Goal: Transaction & Acquisition: Book appointment/travel/reservation

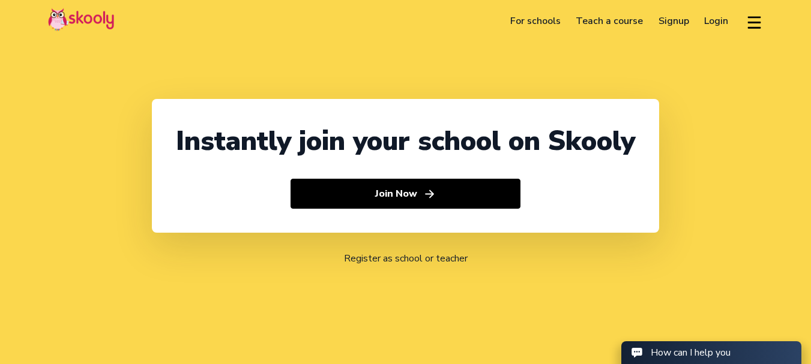
select select "91"
select select "India"
select select "Asia/Kolkata"
click at [706, 19] on link "Login" at bounding box center [717, 20] width 40 height 19
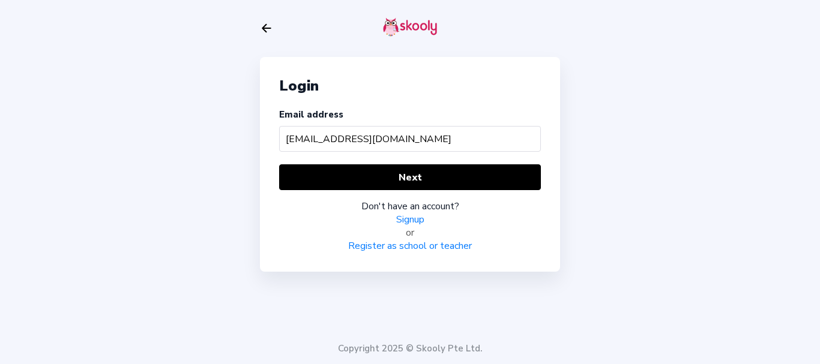
type input "jarvomom@mailinator.com"
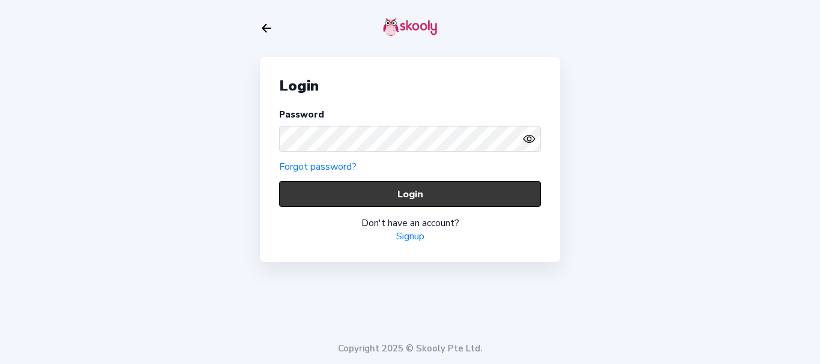
click at [345, 195] on button "Login" at bounding box center [410, 194] width 262 height 26
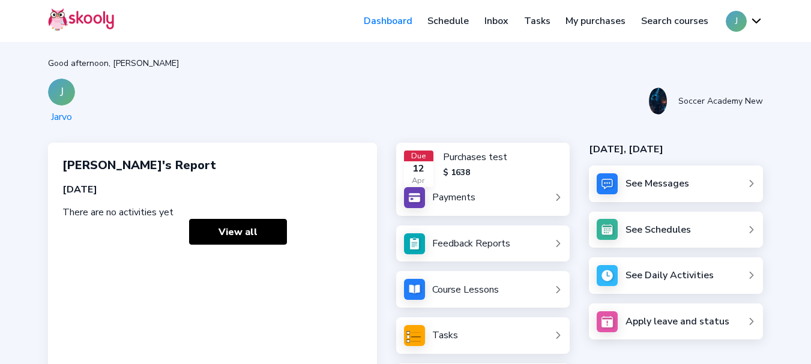
click at [453, 21] on link "Schedule" at bounding box center [448, 20] width 57 height 19
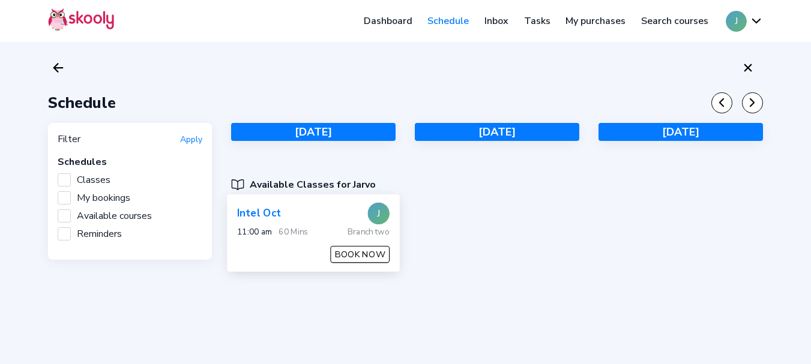
click at [364, 250] on button "BOOK NOW" at bounding box center [360, 254] width 59 height 17
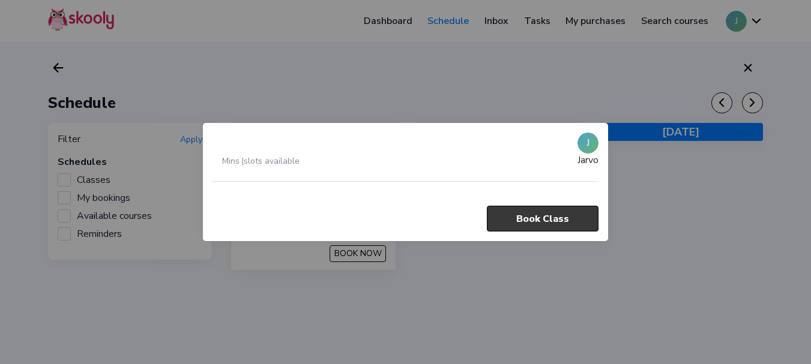
click at [578, 220] on button "Book Class" at bounding box center [543, 219] width 112 height 26
click at [741, 233] on div at bounding box center [405, 182] width 811 height 364
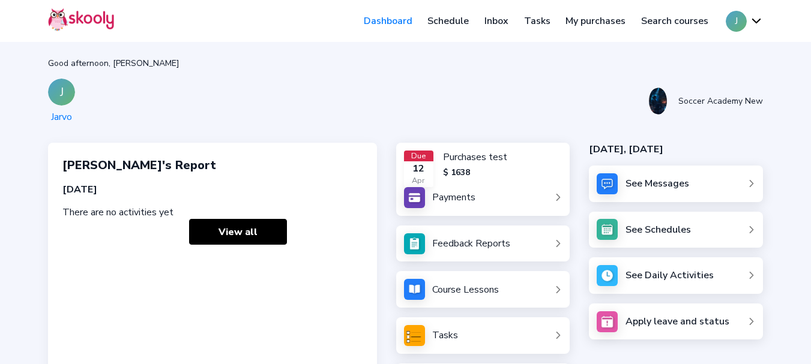
click at [450, 25] on link "Schedule" at bounding box center [448, 20] width 57 height 19
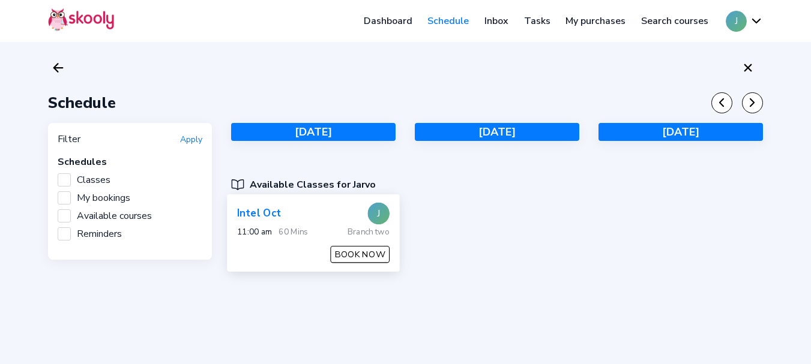
click at [353, 254] on button "BOOK NOW" at bounding box center [360, 254] width 59 height 17
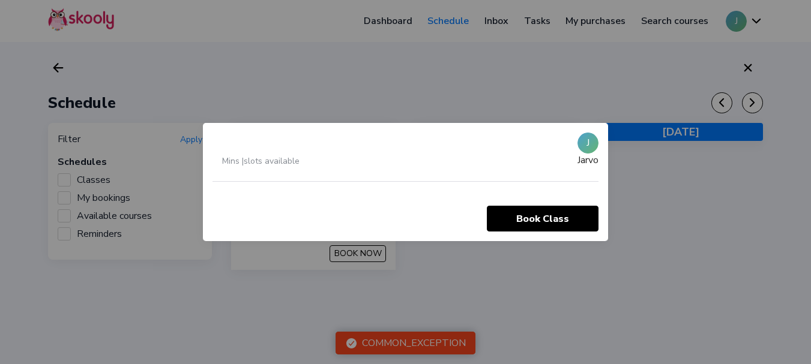
click at [179, 71] on div at bounding box center [405, 182] width 811 height 364
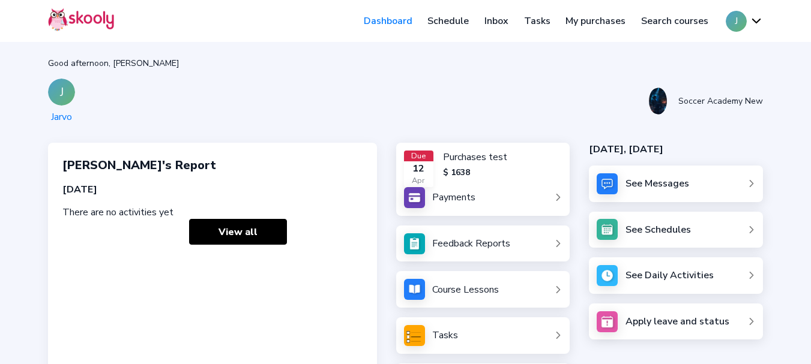
click at [446, 21] on link "Schedule" at bounding box center [448, 20] width 57 height 19
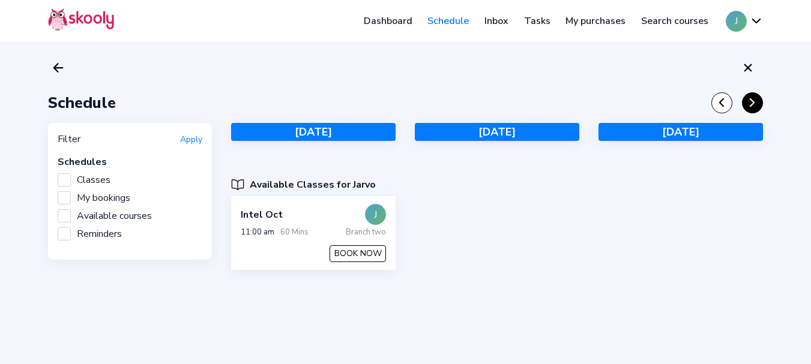
click at [758, 106] on icon "Chevron Forward" at bounding box center [751, 102] width 13 height 13
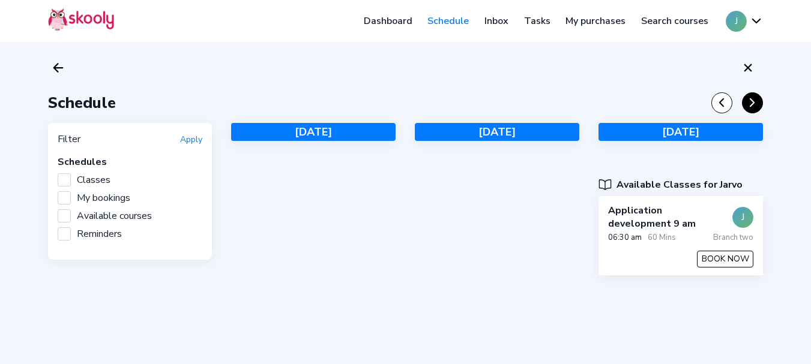
click at [758, 106] on icon "Chevron Forward" at bounding box center [751, 102] width 13 height 13
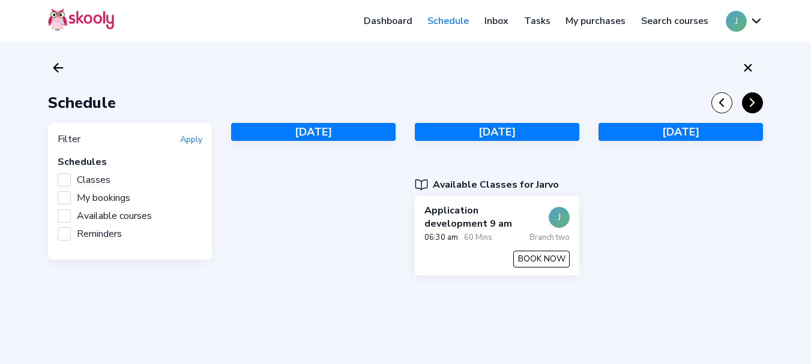
click at [758, 106] on icon "Chevron Forward" at bounding box center [751, 102] width 13 height 13
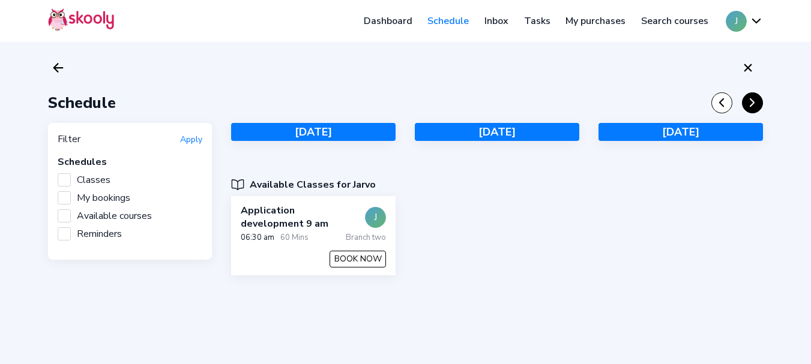
click at [758, 106] on icon "Chevron Forward" at bounding box center [751, 102] width 13 height 13
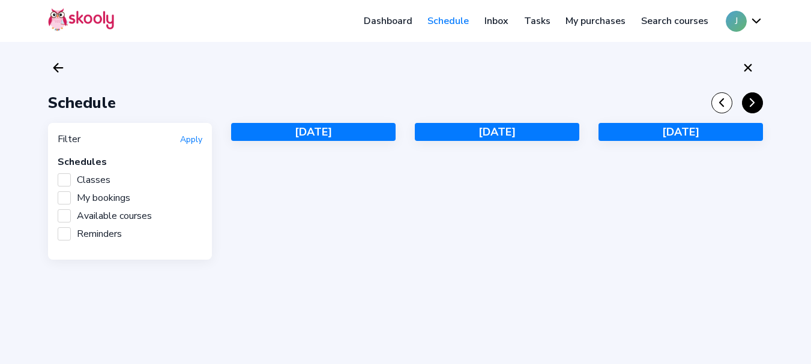
click at [758, 106] on icon "Chevron Forward" at bounding box center [751, 102] width 13 height 13
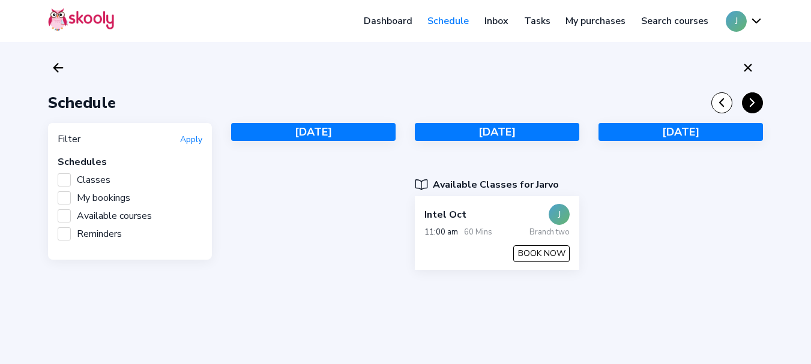
click at [758, 106] on icon "Chevron Forward" at bounding box center [751, 102] width 13 height 13
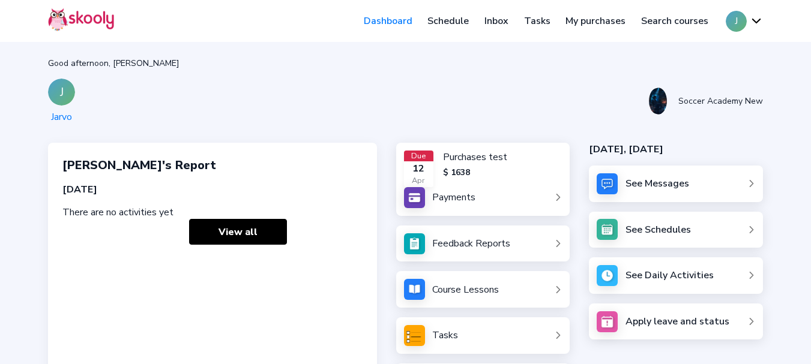
click at [446, 23] on link "Schedule" at bounding box center [448, 20] width 57 height 19
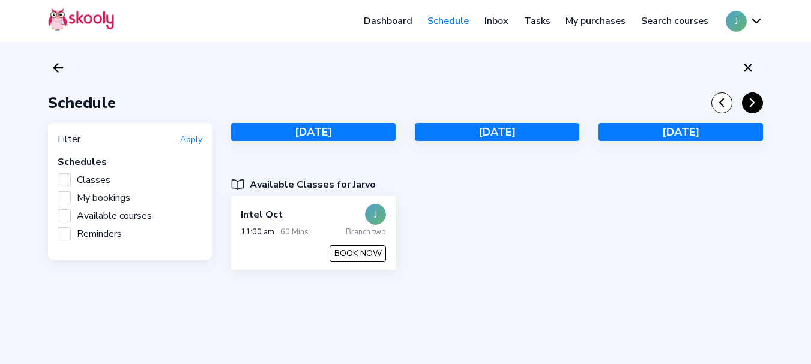
click at [752, 102] on icon "Chevron Forward" at bounding box center [751, 102] width 13 height 13
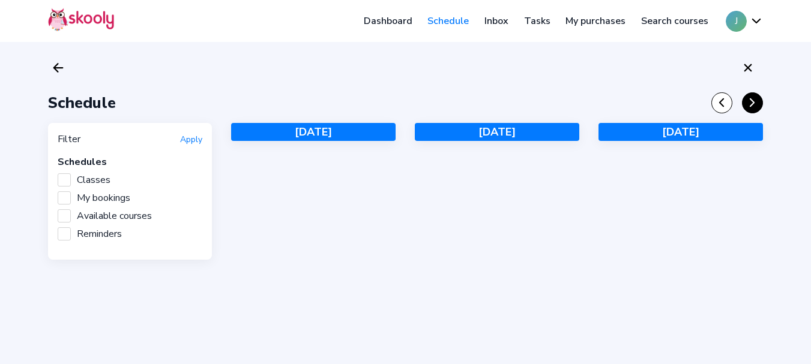
click at [752, 102] on icon "Chevron Forward" at bounding box center [751, 102] width 13 height 13
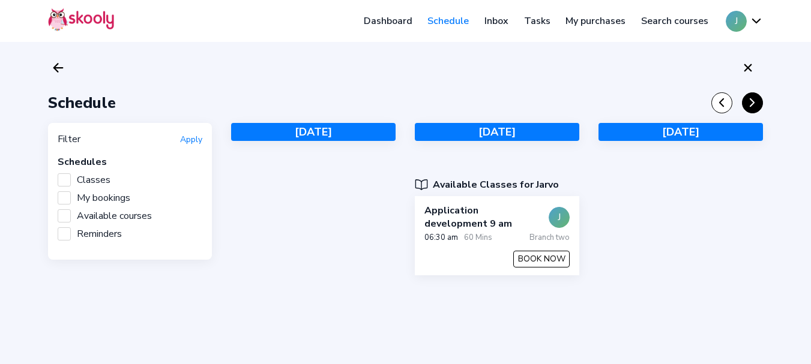
click at [752, 102] on icon "Chevron Forward" at bounding box center [751, 102] width 13 height 13
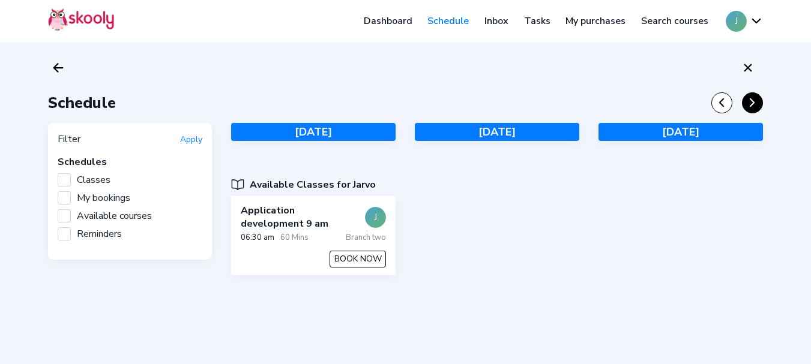
click at [752, 102] on icon "Chevron Forward" at bounding box center [751, 102] width 13 height 13
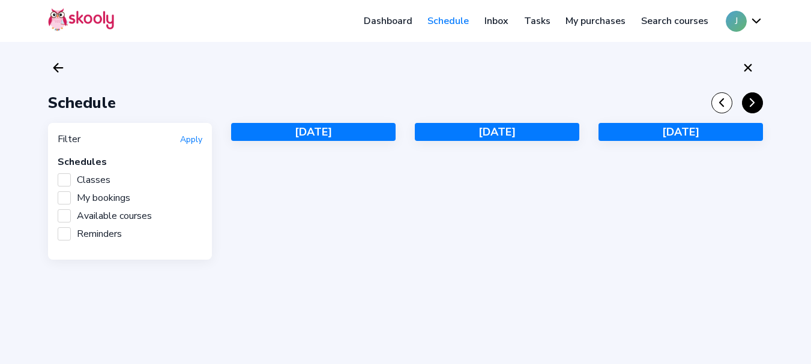
click at [752, 102] on icon "Chevron Forward" at bounding box center [751, 102] width 13 height 13
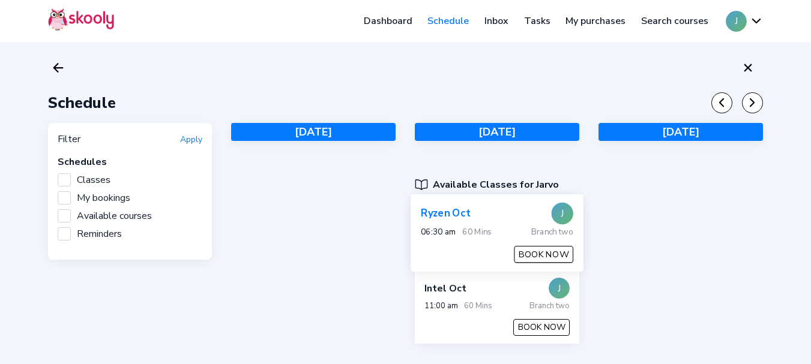
click at [538, 255] on button "BOOK NOW" at bounding box center [543, 254] width 59 height 17
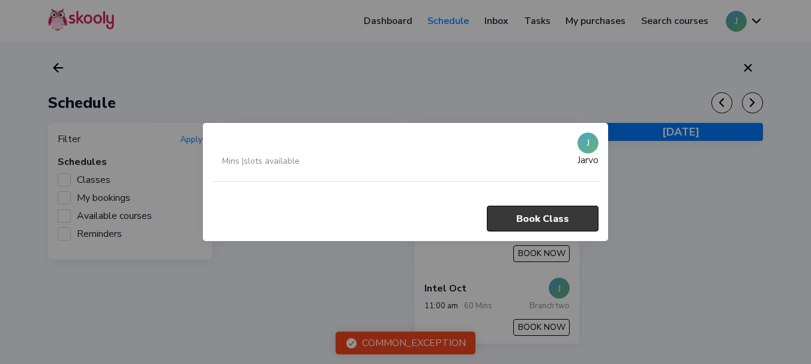
click at [542, 220] on button "Book Class" at bounding box center [543, 219] width 112 height 26
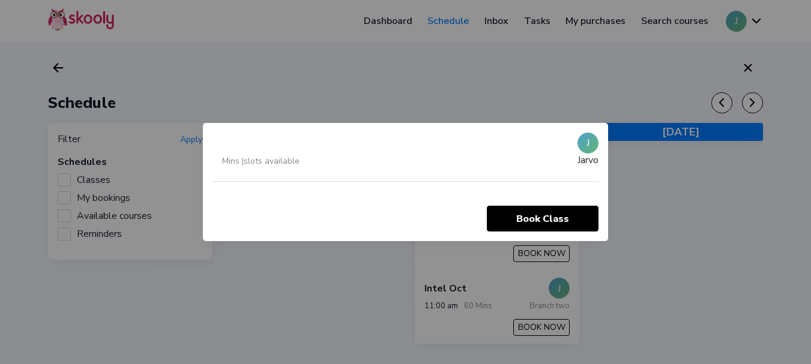
click at [788, 197] on div at bounding box center [405, 182] width 811 height 364
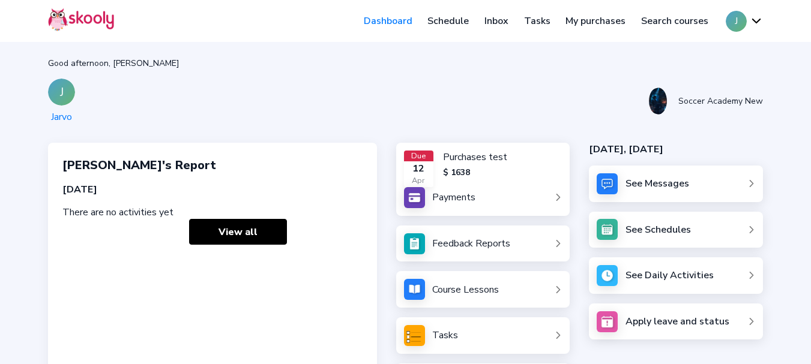
click at [456, 21] on link "Schedule" at bounding box center [448, 20] width 57 height 19
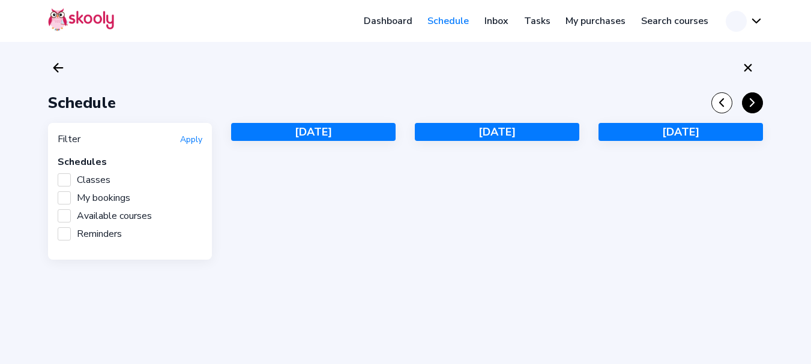
click at [750, 106] on icon "chevron forward outline" at bounding box center [752, 103] width 4 height 8
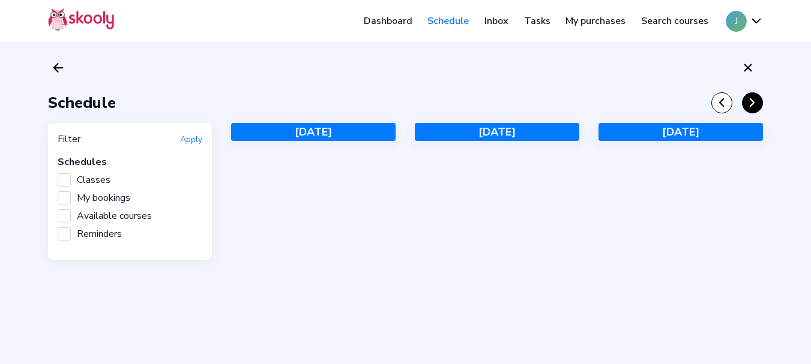
click at [751, 107] on icon "Chevron Forward" at bounding box center [751, 102] width 13 height 13
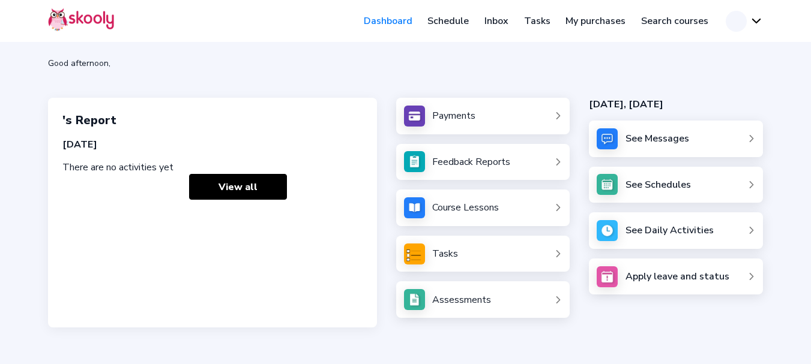
click at [461, 17] on link "Schedule" at bounding box center [448, 20] width 57 height 19
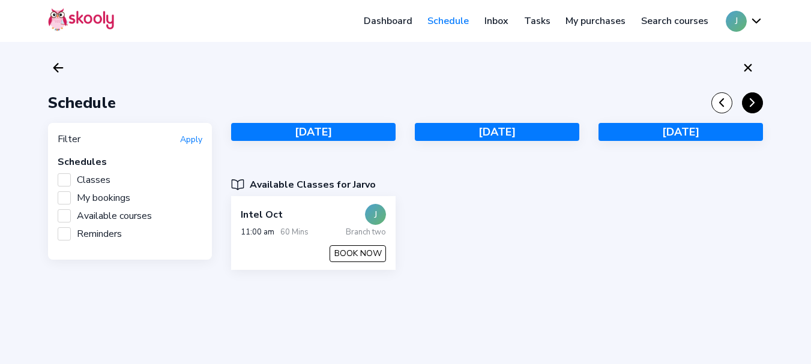
click at [752, 104] on icon "chevron forward outline" at bounding box center [752, 103] width 4 height 8
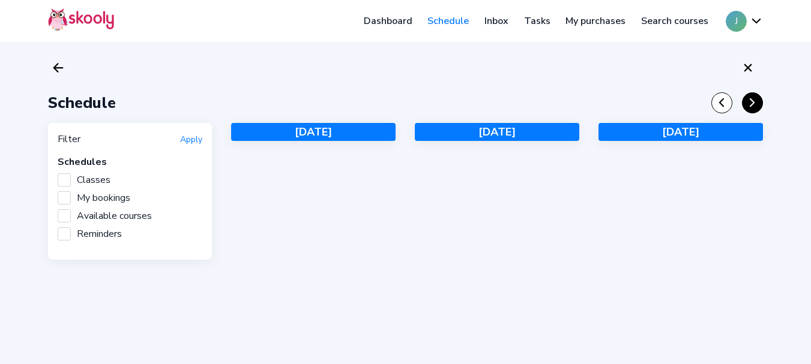
click at [752, 104] on icon "chevron forward outline" at bounding box center [752, 103] width 4 height 8
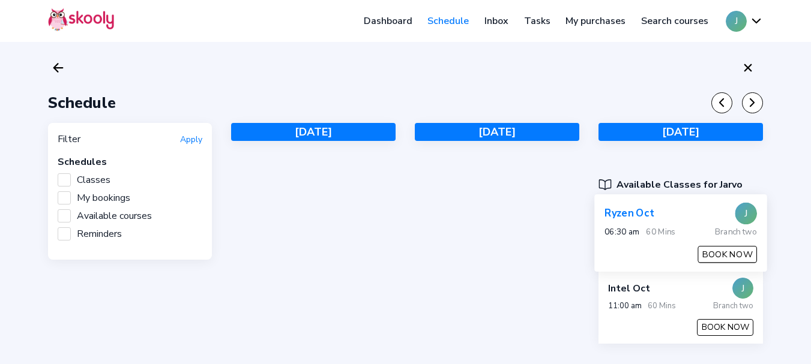
click at [719, 252] on button "BOOK NOW" at bounding box center [727, 254] width 59 height 17
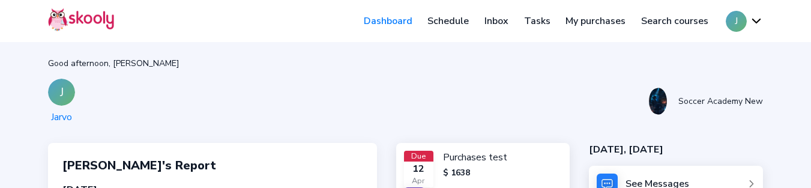
click at [446, 23] on link "Schedule" at bounding box center [448, 20] width 57 height 19
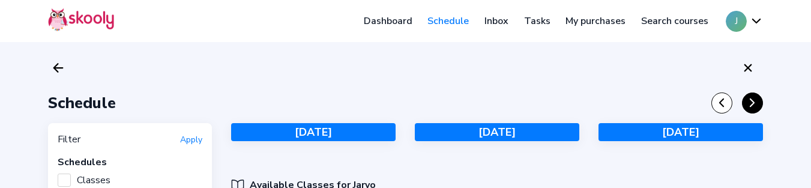
click at [757, 93] on icon "Chevron Forward" at bounding box center [751, 102] width 13 height 13
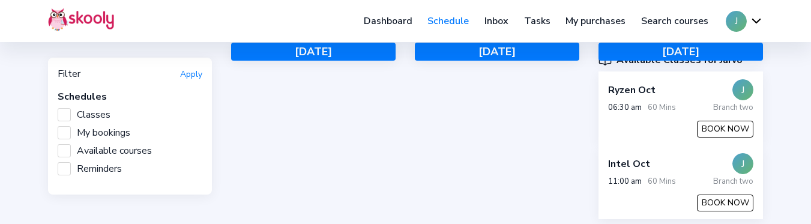
scroll to position [107, 0]
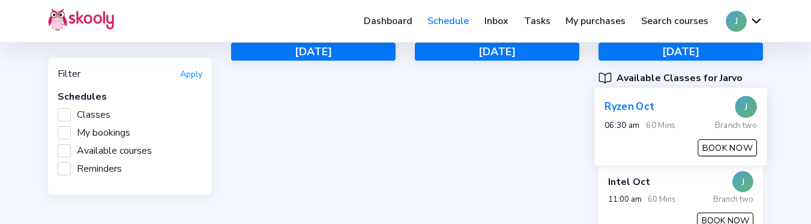
click at [735, 93] on button "BOOK NOW" at bounding box center [727, 147] width 59 height 17
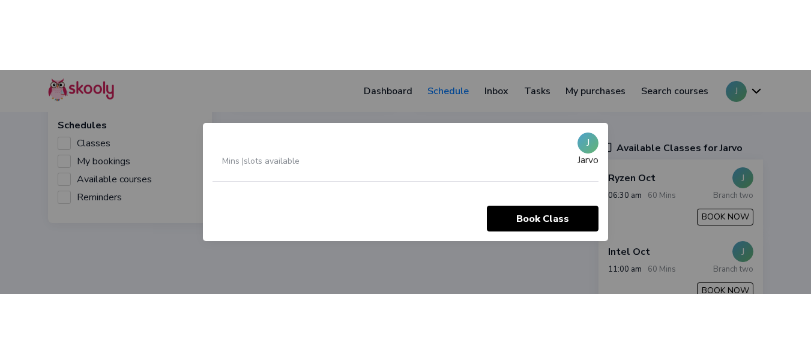
scroll to position [0, 0]
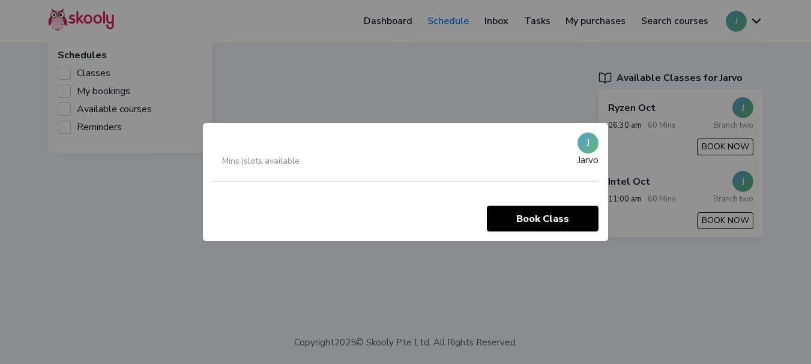
click at [558, 84] on div at bounding box center [405, 182] width 811 height 364
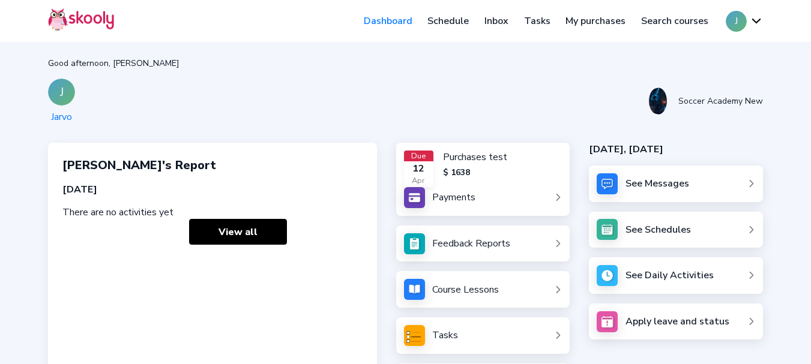
click at [455, 22] on link "Schedule" at bounding box center [448, 20] width 57 height 19
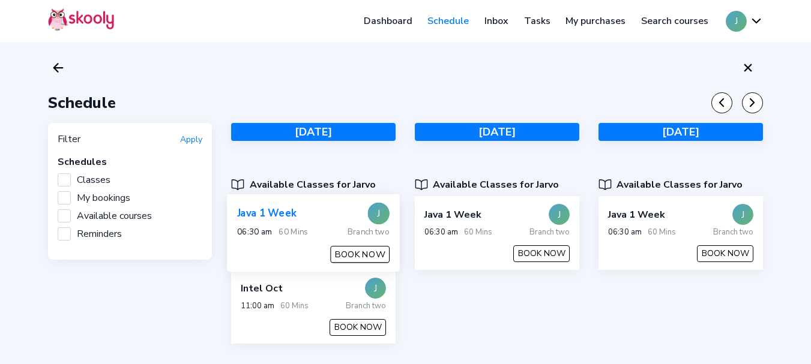
click at [361, 254] on button "BOOK NOW" at bounding box center [360, 254] width 59 height 17
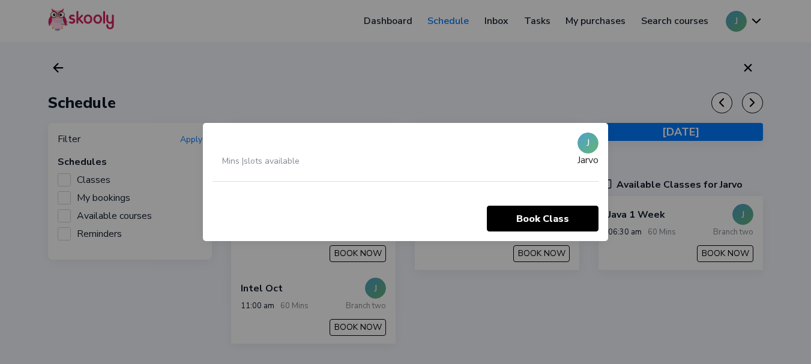
click at [17, 154] on div at bounding box center [405, 182] width 811 height 364
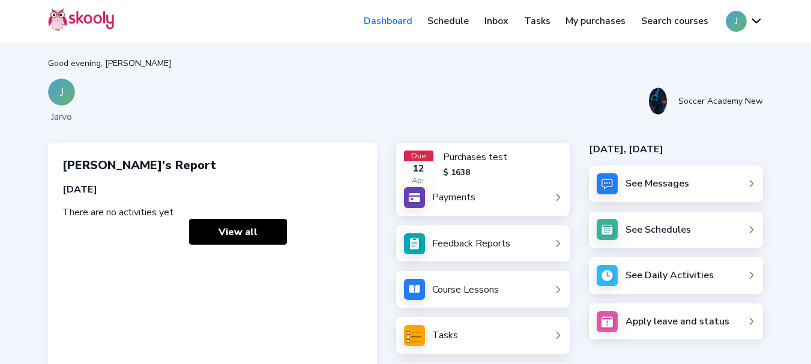
click at [442, 19] on link "Schedule" at bounding box center [448, 20] width 57 height 19
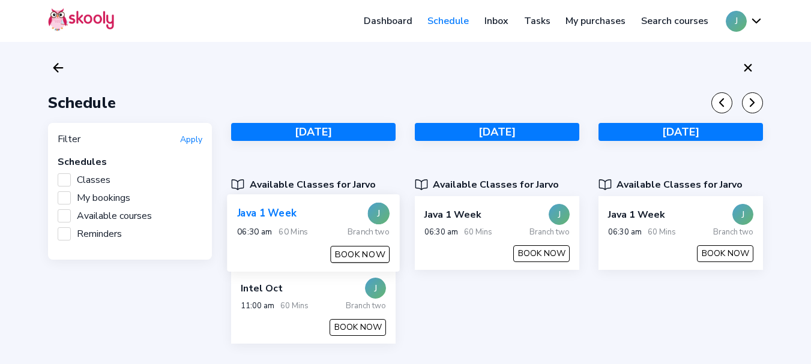
click at [351, 256] on button "BOOK NOW" at bounding box center [360, 254] width 59 height 17
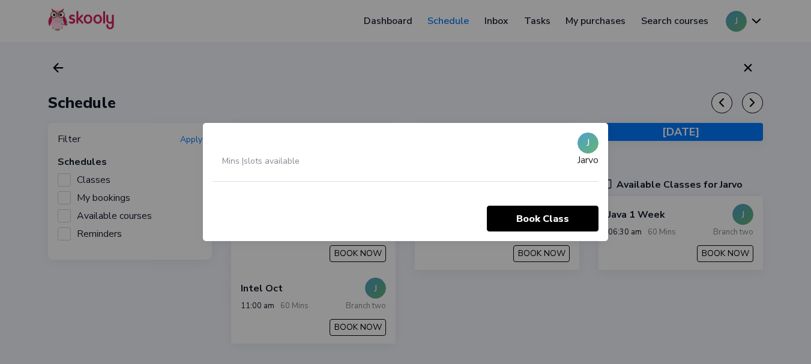
click at [202, 59] on div at bounding box center [405, 182] width 811 height 364
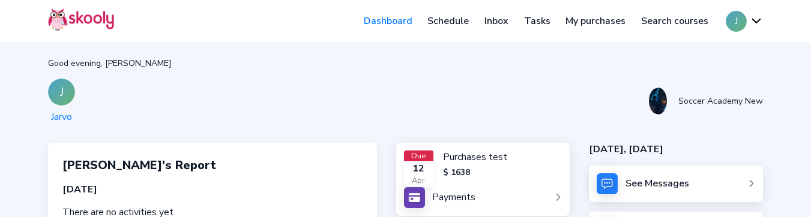
click at [445, 19] on link "Schedule" at bounding box center [448, 20] width 57 height 19
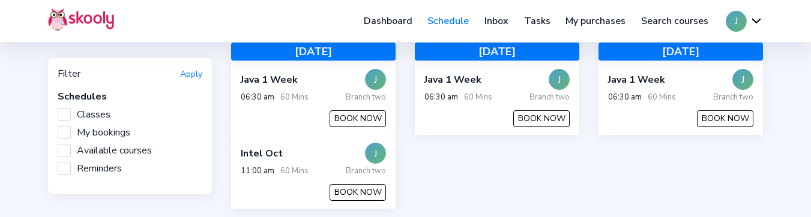
scroll to position [133, 0]
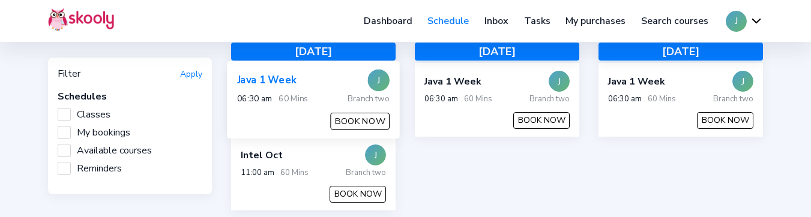
click at [344, 124] on button "BOOK NOW" at bounding box center [360, 121] width 59 height 17
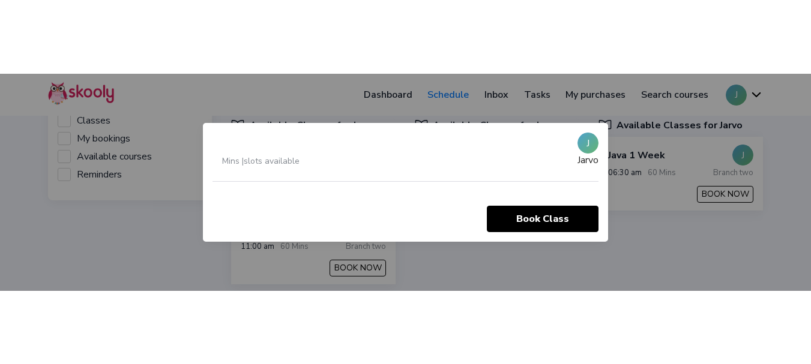
scroll to position [0, 0]
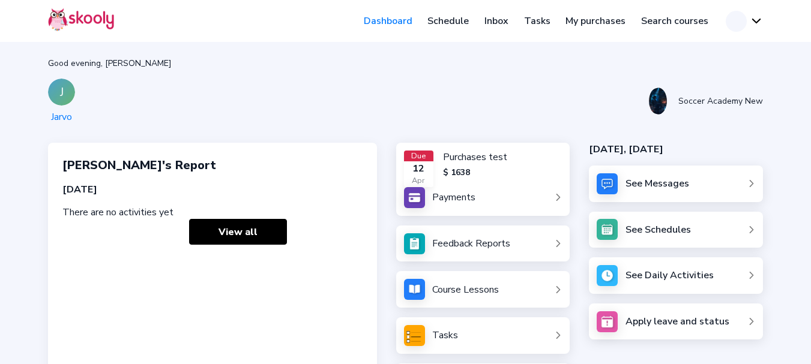
click at [751, 20] on button at bounding box center [743, 21] width 37 height 21
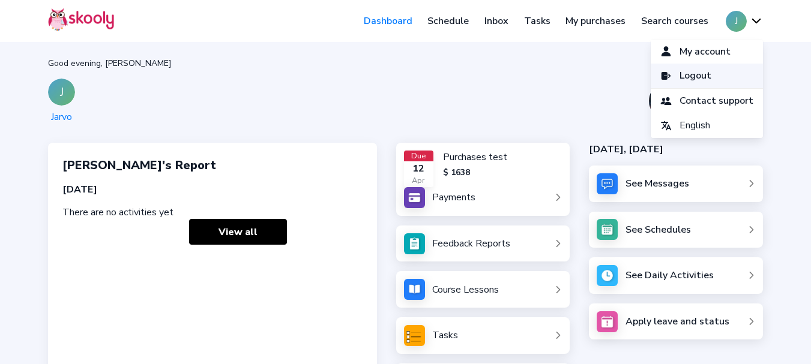
click at [689, 68] on span "Logout" at bounding box center [695, 75] width 32 height 17
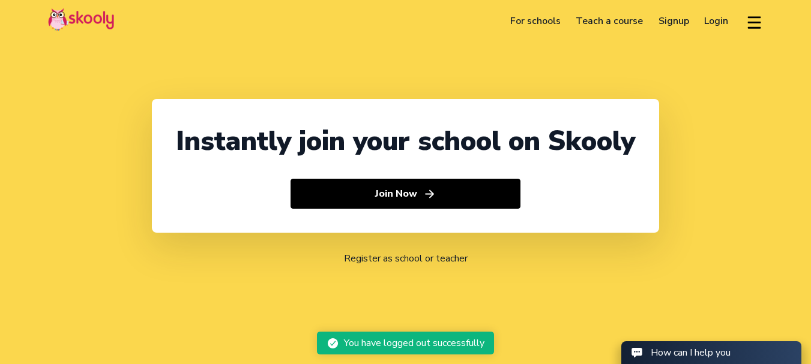
select select "91"
select select "India"
select select "Asia/Kolkata"
click at [711, 22] on link "Login" at bounding box center [717, 20] width 40 height 19
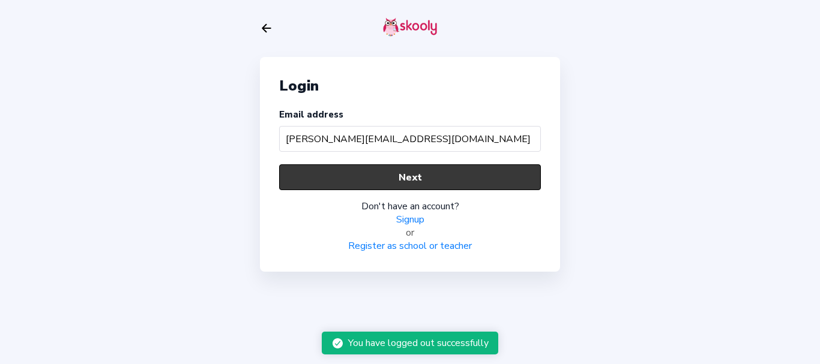
click at [346, 169] on button "Next" at bounding box center [410, 177] width 262 height 26
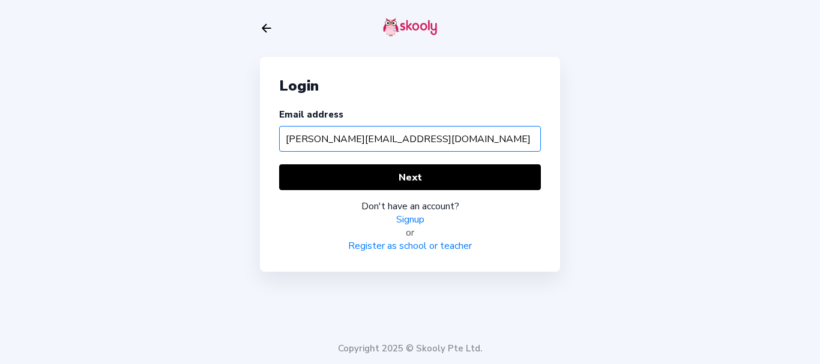
drag, startPoint x: 409, startPoint y: 138, endPoint x: 113, endPoint y: 131, distance: 295.9
click at [113, 131] on div "Login Email address ahmed@mailinator.com Next Don't have an account? Signup or …" at bounding box center [410, 182] width 820 height 364
type input "mohanaprasath@finoculus.com"
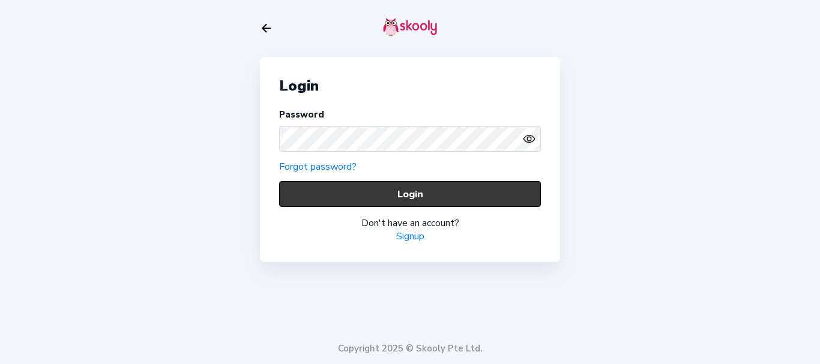
click at [364, 184] on button "Login" at bounding box center [410, 194] width 262 height 26
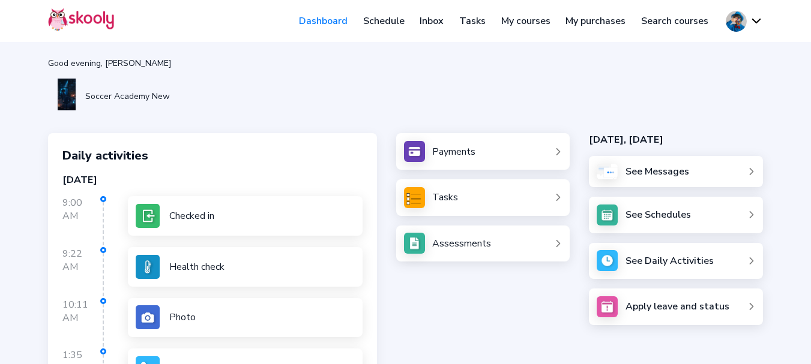
click at [390, 23] on link "Schedule" at bounding box center [383, 20] width 57 height 19
click at [391, 20] on link "Schedule" at bounding box center [383, 20] width 57 height 19
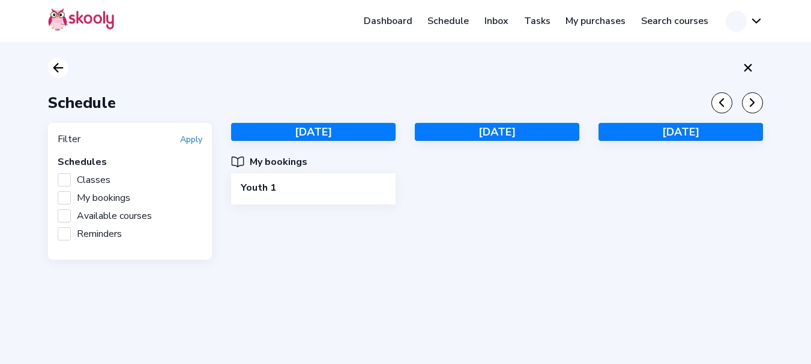
click at [65, 69] on button at bounding box center [58, 68] width 20 height 20
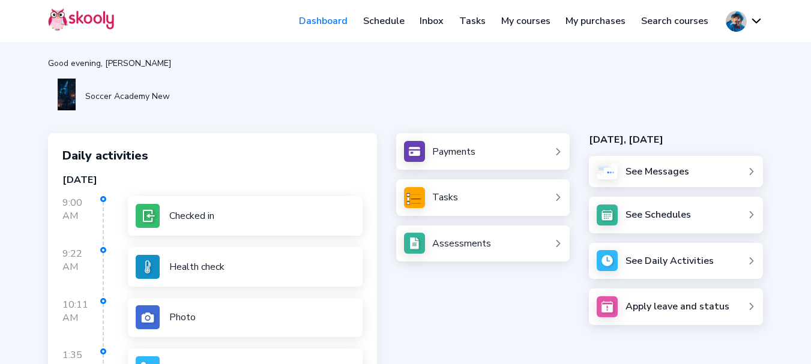
click at [392, 19] on link "Schedule" at bounding box center [383, 20] width 57 height 19
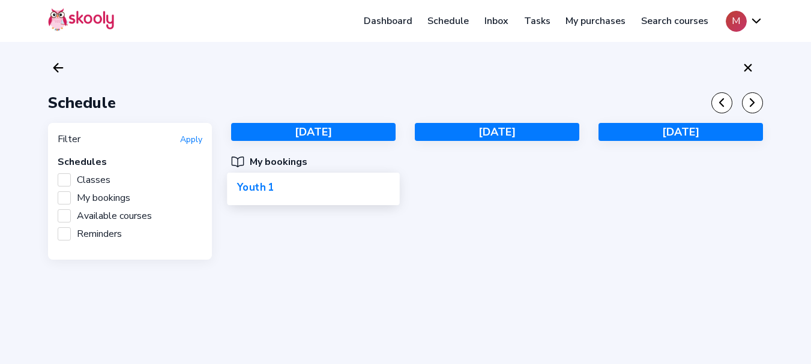
click at [268, 194] on div "Youth 1" at bounding box center [258, 188] width 42 height 14
click at [745, 71] on icon "Close" at bounding box center [747, 68] width 14 height 14
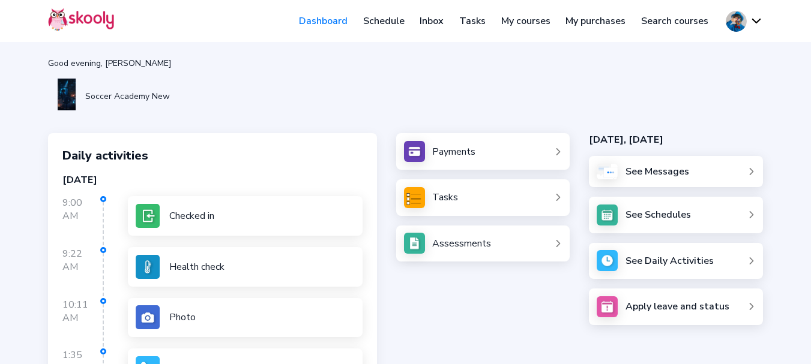
click at [379, 22] on link "Schedule" at bounding box center [383, 20] width 57 height 19
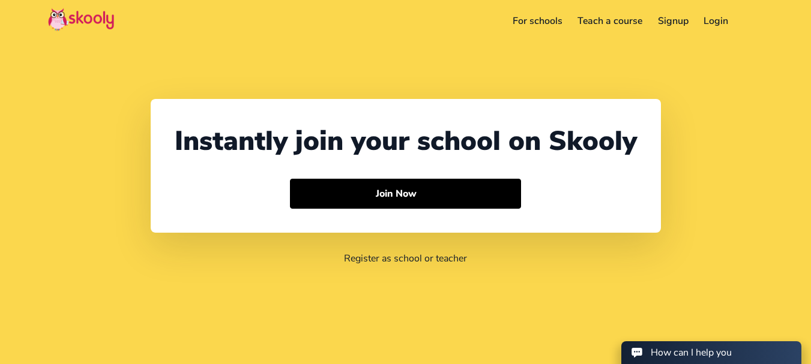
click at [706, 21] on link "Login" at bounding box center [716, 20] width 40 height 19
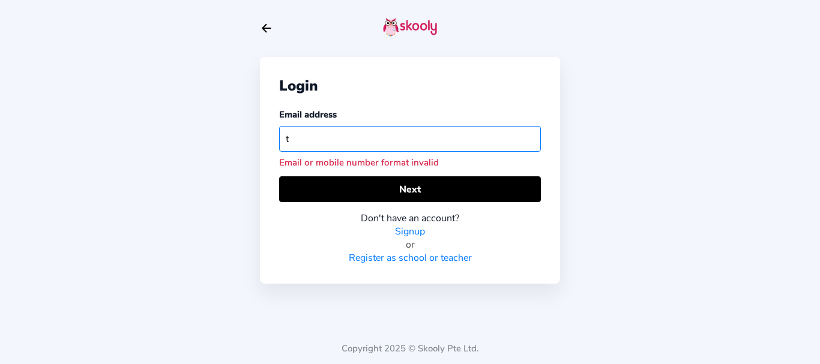
paste input "tarnikelvormom@mailinator.com"
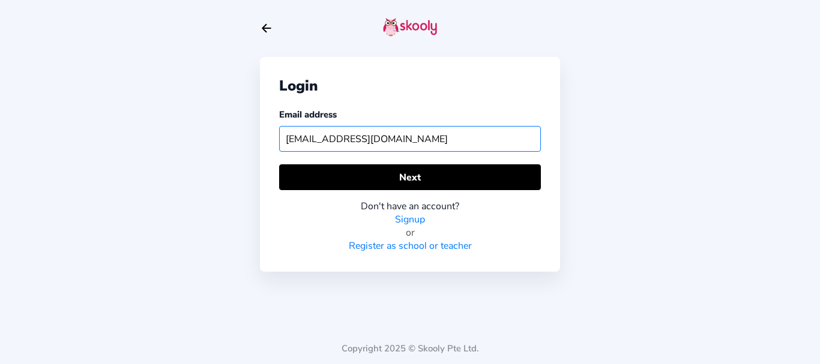
drag, startPoint x: 443, startPoint y: 141, endPoint x: 244, endPoint y: 140, distance: 199.8
click at [244, 140] on div "Login Email address ttarnikelvormom@mailinator.com Next Don't have an account? …" at bounding box center [410, 182] width 820 height 364
paste input "text"
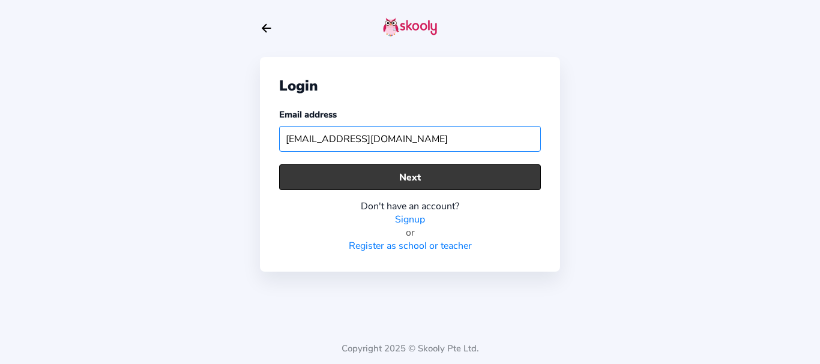
type input "tarnikelvormom@mailinator.com"
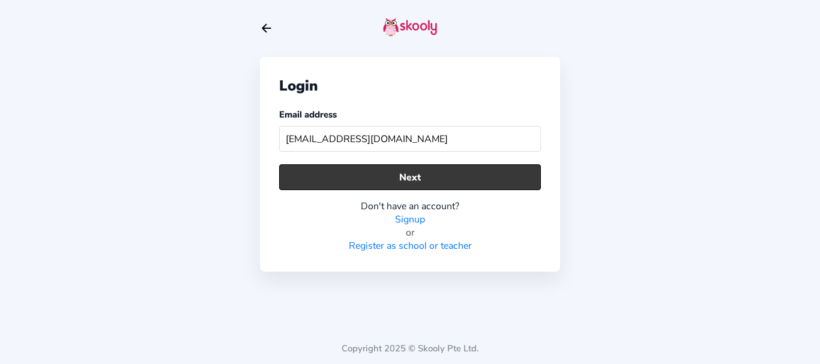
click at [305, 175] on button "Next" at bounding box center [410, 177] width 262 height 26
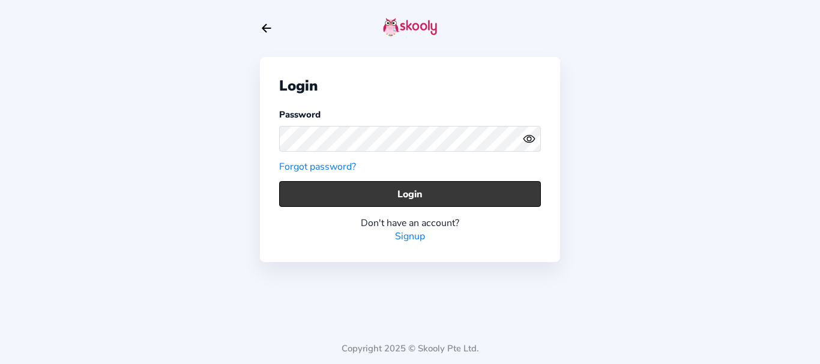
click at [344, 190] on button "Login" at bounding box center [410, 194] width 262 height 26
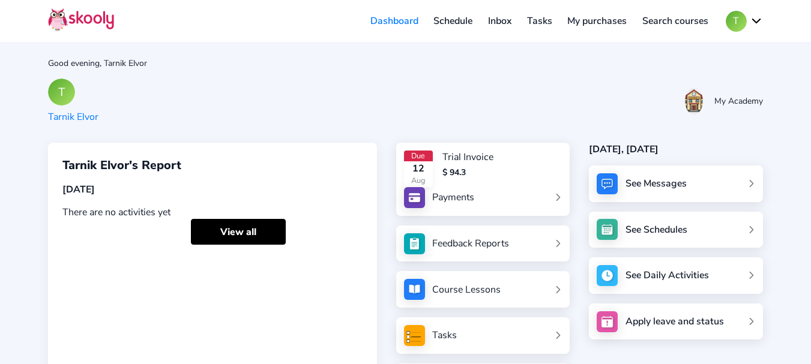
click at [461, 17] on link "Schedule" at bounding box center [453, 20] width 55 height 19
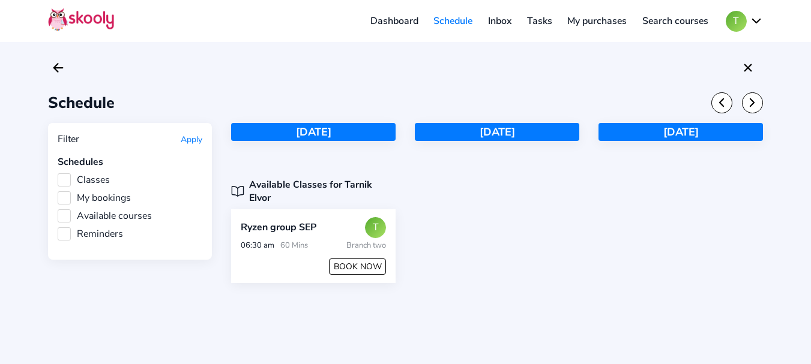
drag, startPoint x: 272, startPoint y: 92, endPoint x: 317, endPoint y: 345, distance: 257.1
click at [317, 345] on div "Schedule Filter Apply Schedules Classes My bookings Available courses Reminders…" at bounding box center [405, 182] width 811 height 364
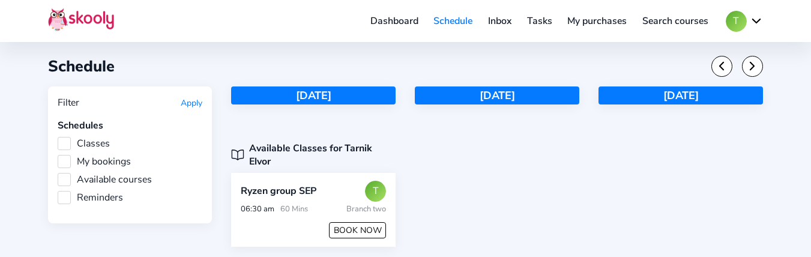
scroll to position [43, 0]
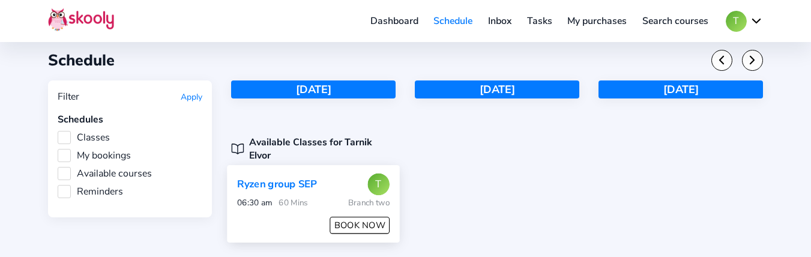
click at [356, 217] on button "BOOK NOW" at bounding box center [360, 225] width 60 height 17
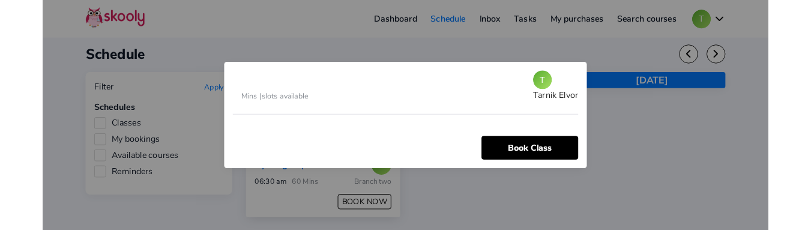
scroll to position [0, 0]
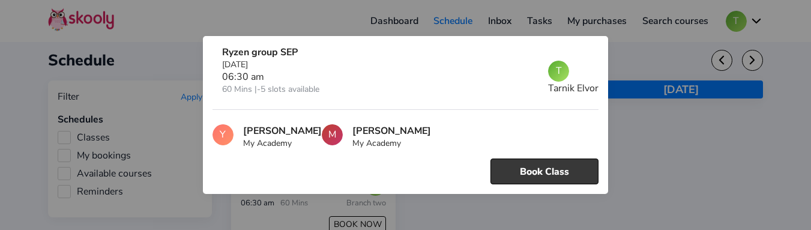
click at [525, 176] on button "Book Class" at bounding box center [544, 171] width 108 height 26
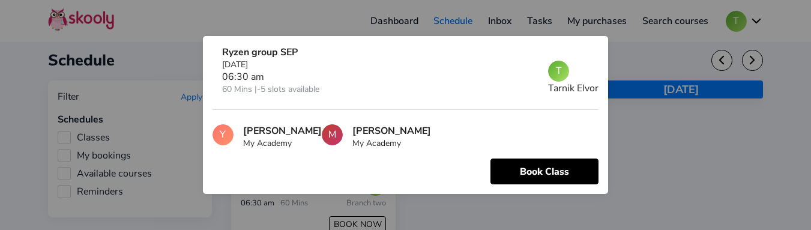
click at [697, 156] on div at bounding box center [405, 115] width 811 height 230
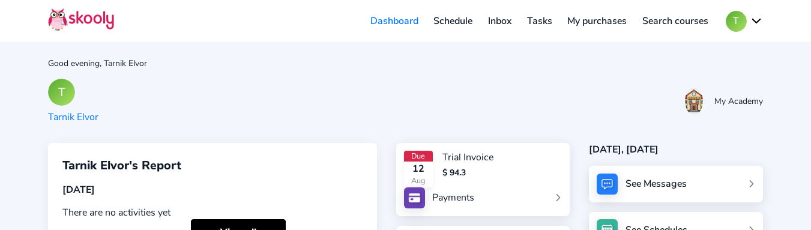
click at [454, 21] on link "Schedule" at bounding box center [453, 20] width 55 height 19
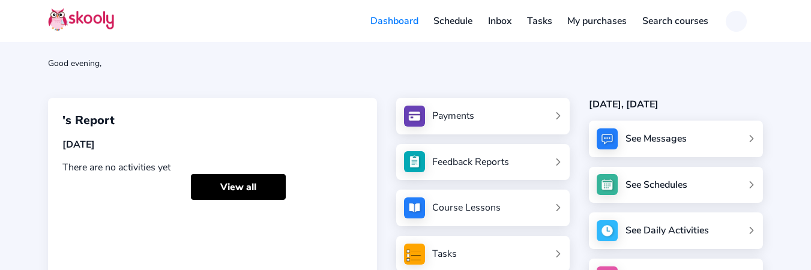
click at [457, 22] on link "Schedule" at bounding box center [453, 20] width 55 height 19
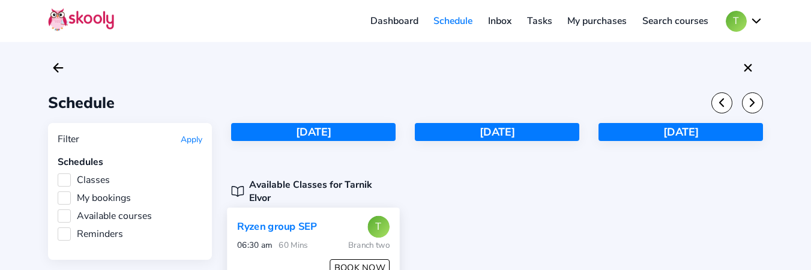
click at [350, 229] on button "BOOK NOW" at bounding box center [360, 267] width 60 height 17
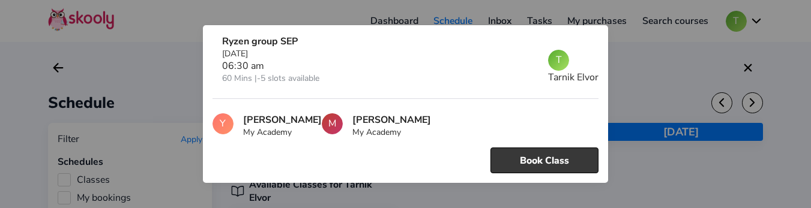
click at [555, 160] on button "Book Class" at bounding box center [544, 161] width 108 height 26
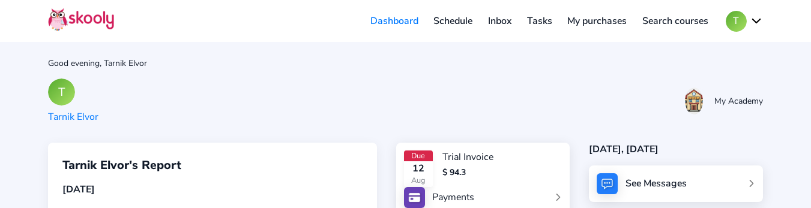
click at [450, 20] on link "Schedule" at bounding box center [453, 20] width 55 height 19
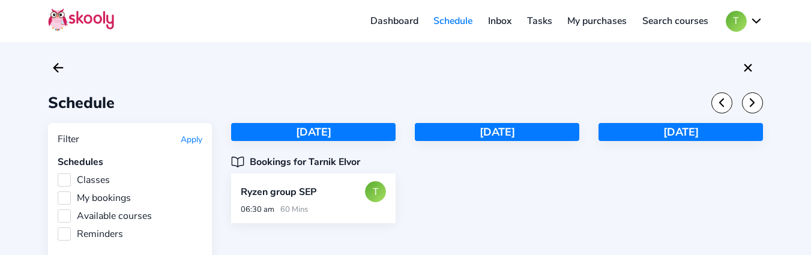
click at [596, 25] on link "My purchases" at bounding box center [596, 20] width 75 height 19
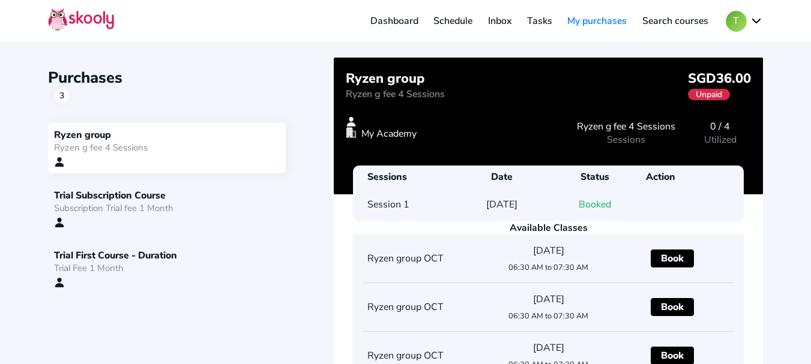
click at [740, 23] on button "T" at bounding box center [743, 21] width 37 height 21
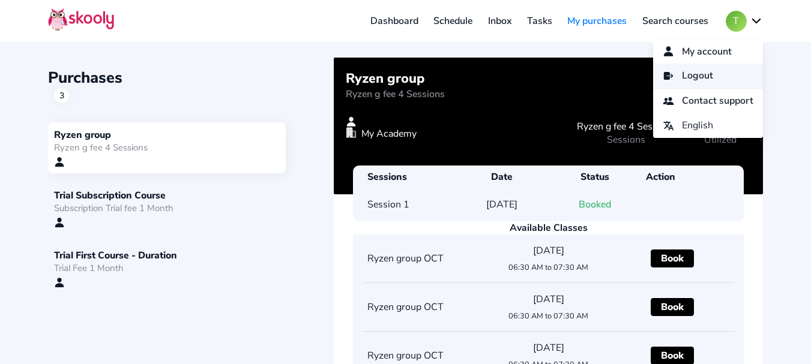
click at [709, 80] on link "Logout" at bounding box center [708, 76] width 110 height 25
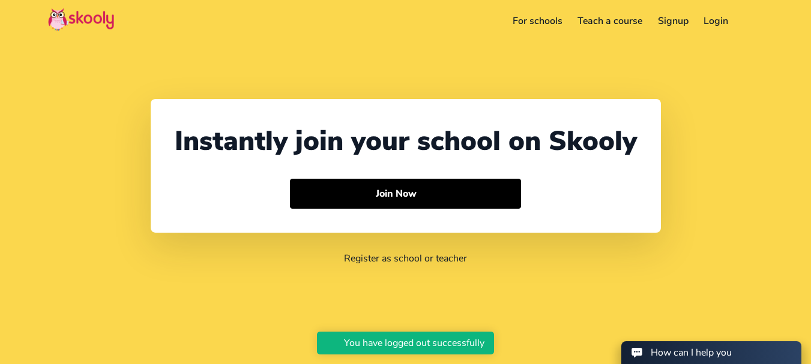
select select "91"
select select "[GEOGRAPHIC_DATA]"
select select "[GEOGRAPHIC_DATA]/[GEOGRAPHIC_DATA]"
click at [701, 20] on link "Login" at bounding box center [716, 20] width 40 height 19
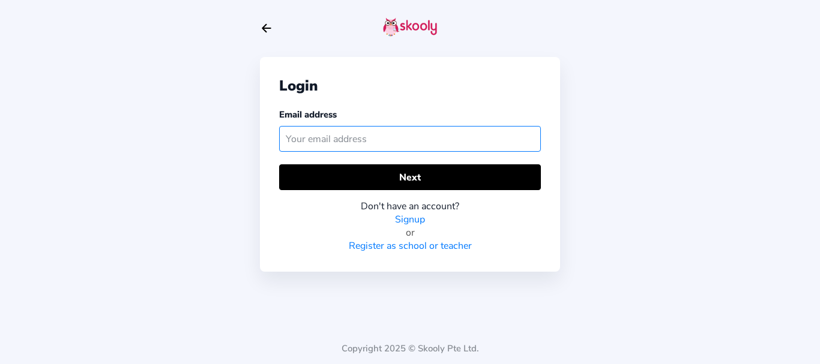
click at [331, 137] on input "text" at bounding box center [410, 139] width 262 height 26
paste input "[EMAIL_ADDRESS][DOMAIN_NAME]"
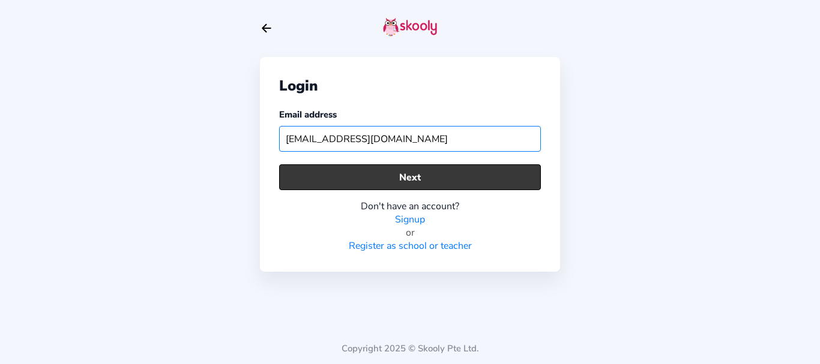
type input "[EMAIL_ADDRESS][DOMAIN_NAME]"
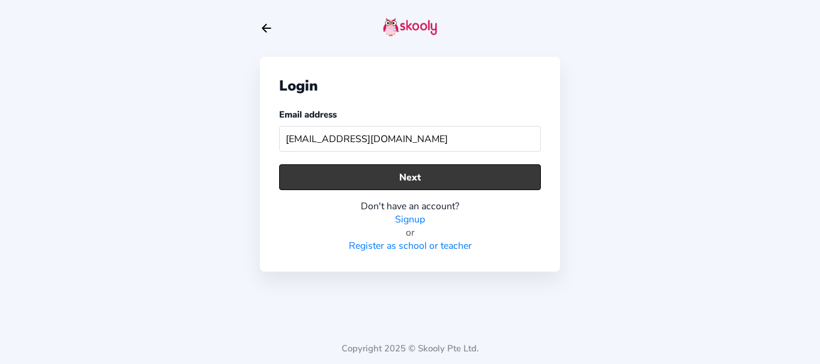
click at [331, 173] on button "Next" at bounding box center [410, 177] width 262 height 26
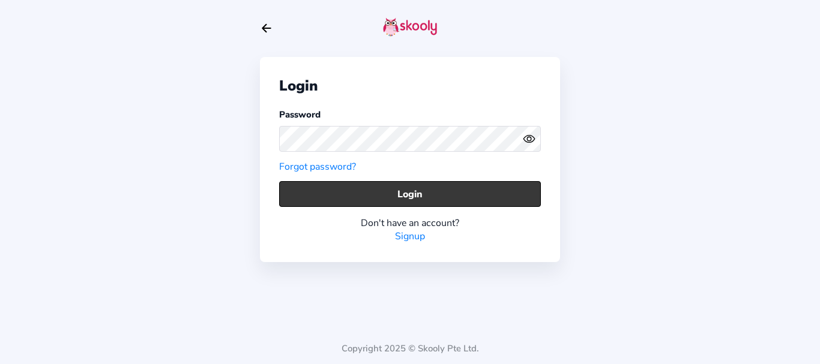
click at [320, 198] on button "Login" at bounding box center [410, 194] width 262 height 26
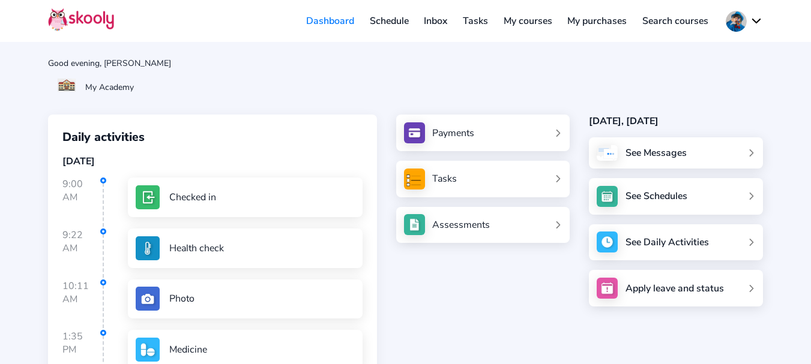
click at [392, 22] on link "Schedule" at bounding box center [389, 20] width 55 height 19
click at [380, 20] on link "Schedule" at bounding box center [389, 20] width 55 height 19
click at [392, 23] on link "Schedule" at bounding box center [389, 20] width 55 height 19
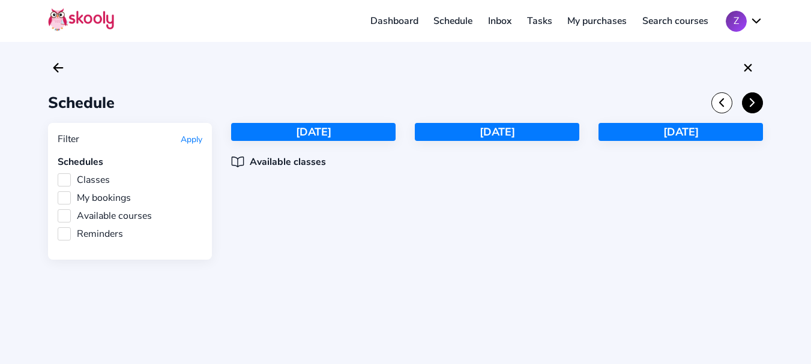
click at [746, 101] on icon "Chevron Forward" at bounding box center [751, 102] width 13 height 13
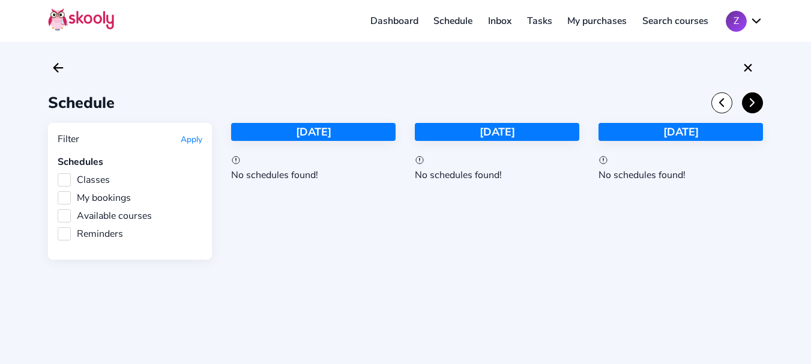
click at [746, 101] on icon "Chevron Forward" at bounding box center [751, 102] width 13 height 13
click at [725, 105] on icon "Chevron Back" at bounding box center [721, 102] width 13 height 13
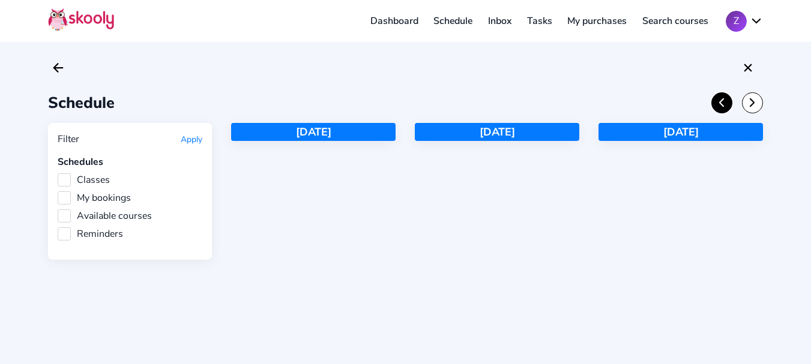
click at [725, 105] on icon "Chevron Back" at bounding box center [721, 102] width 13 height 13
click at [760, 104] on button at bounding box center [752, 102] width 21 height 21
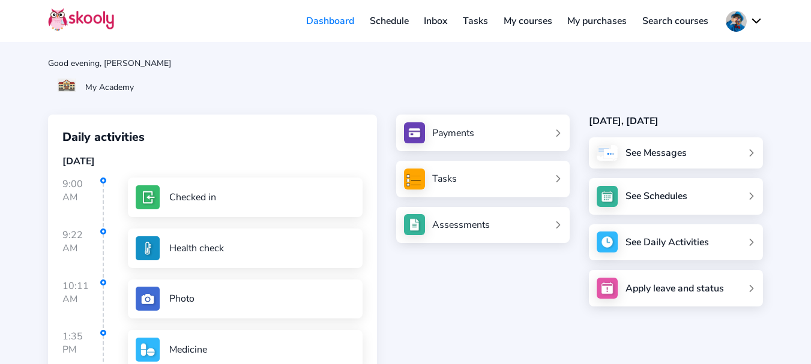
click at [398, 21] on link "Schedule" at bounding box center [389, 20] width 55 height 19
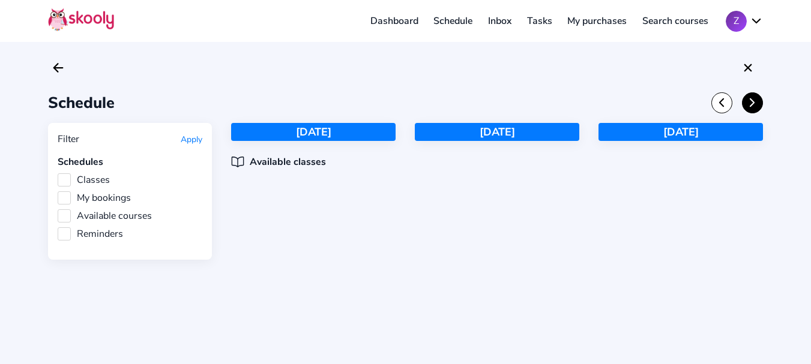
click at [757, 108] on icon "Chevron Forward" at bounding box center [751, 102] width 13 height 13
click at [754, 106] on icon "Chevron Forward" at bounding box center [751, 102] width 13 height 13
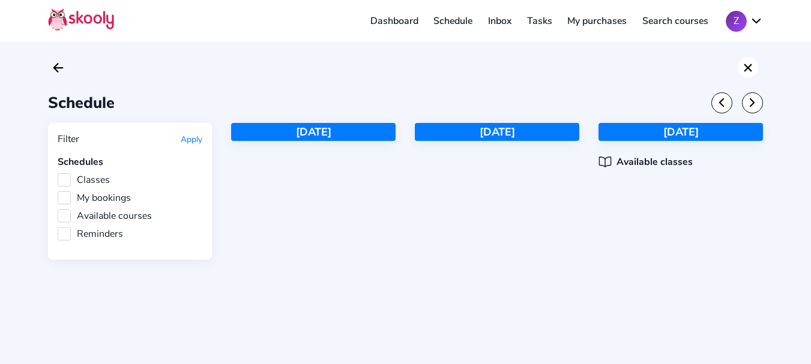
click at [748, 68] on icon "close" at bounding box center [748, 68] width 8 height 8
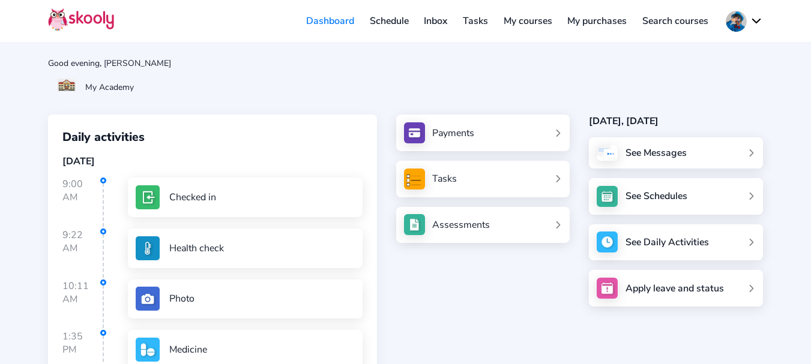
click at [403, 22] on link "Schedule" at bounding box center [389, 20] width 55 height 19
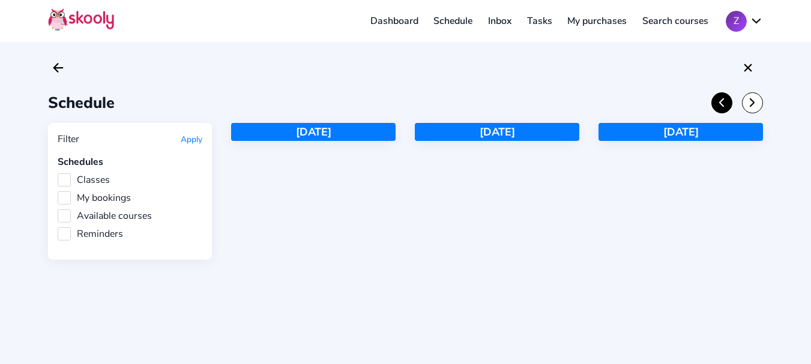
drag, startPoint x: 724, startPoint y: 100, endPoint x: 713, endPoint y: 101, distance: 10.9
click at [721, 100] on icon "Chevron Back" at bounding box center [721, 102] width 13 height 13
click at [750, 108] on icon "Chevron Forward" at bounding box center [751, 102] width 13 height 13
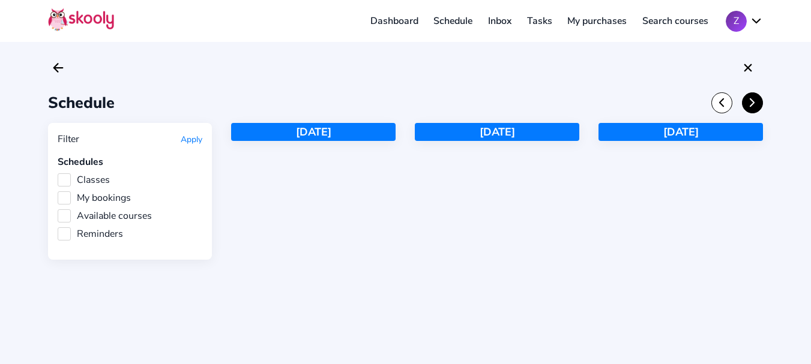
click at [750, 108] on icon "Chevron Forward" at bounding box center [751, 102] width 13 height 13
click at [750, 109] on icon "Chevron Forward" at bounding box center [751, 102] width 13 height 13
click at [752, 113] on button at bounding box center [752, 102] width 21 height 21
click at [745, 73] on icon "Close" at bounding box center [747, 68] width 14 height 14
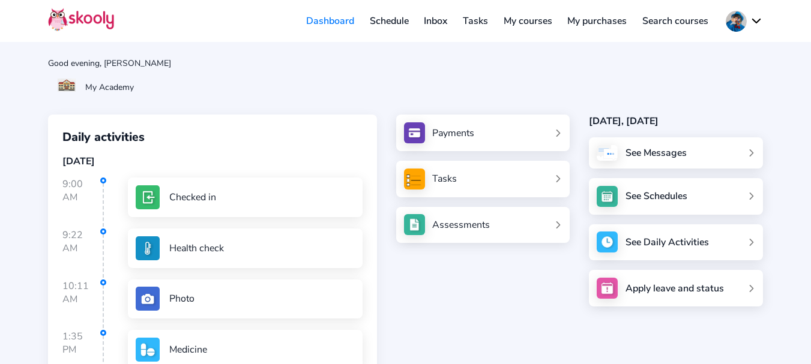
click at [393, 22] on link "Schedule" at bounding box center [389, 20] width 55 height 19
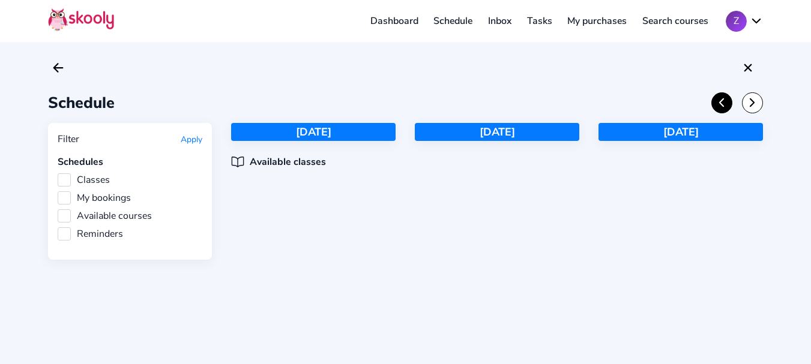
click at [719, 103] on icon "Chevron Back" at bounding box center [721, 102] width 13 height 13
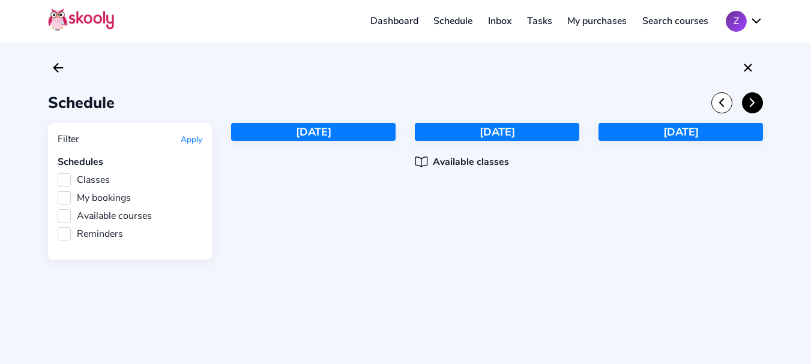
click at [746, 103] on icon "Chevron Forward" at bounding box center [751, 102] width 13 height 13
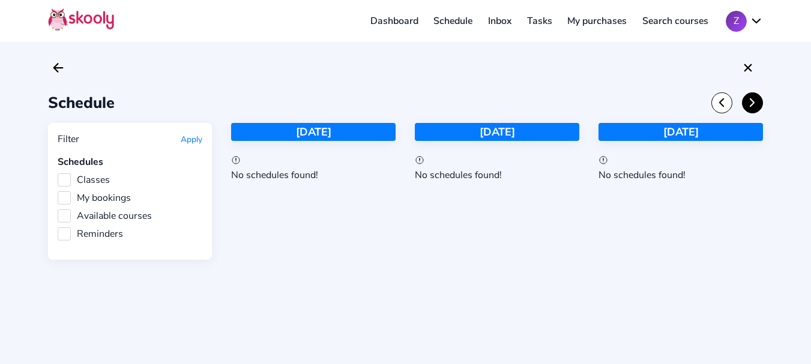
click at [746, 103] on icon "Chevron Forward" at bounding box center [751, 102] width 13 height 13
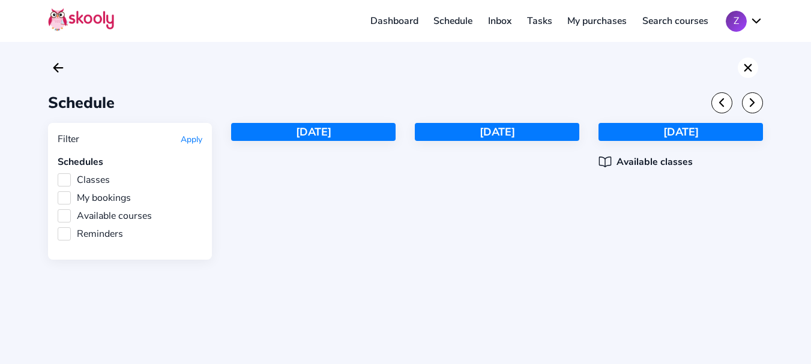
click at [744, 73] on icon "Close" at bounding box center [747, 68] width 14 height 14
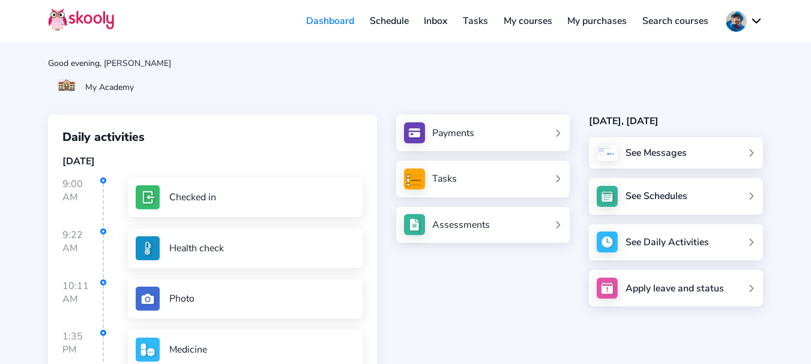
click at [390, 25] on link "Schedule" at bounding box center [389, 20] width 55 height 19
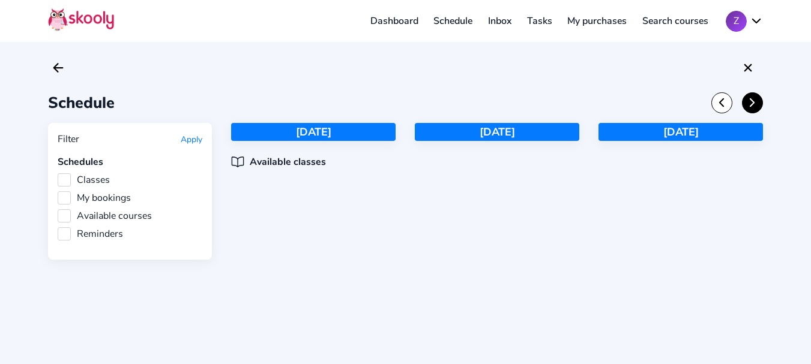
click at [759, 105] on button at bounding box center [752, 102] width 21 height 21
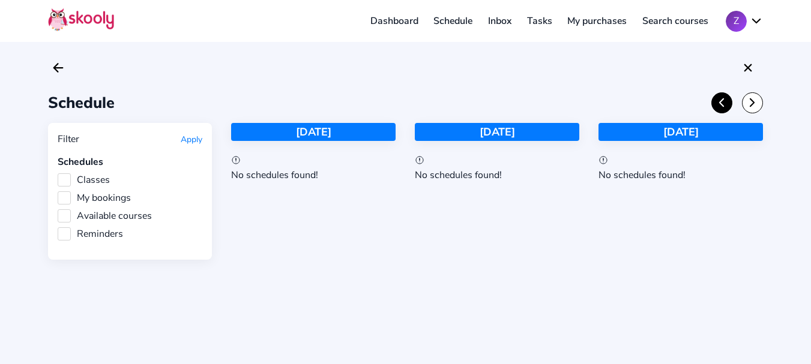
click at [720, 106] on icon "Chevron Back" at bounding box center [721, 102] width 13 height 13
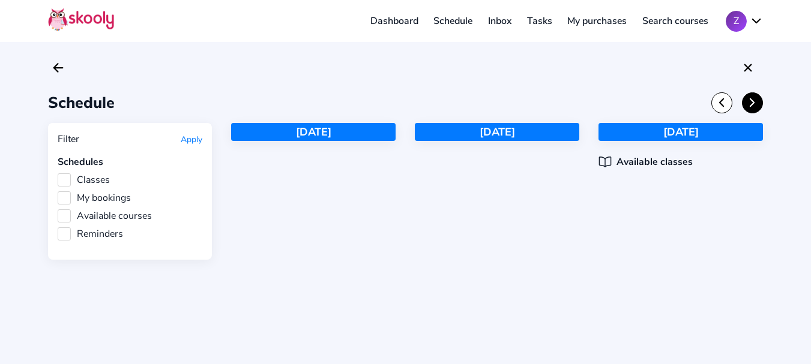
click at [755, 110] on button at bounding box center [752, 102] width 21 height 21
click at [749, 73] on icon "Close" at bounding box center [747, 68] width 14 height 14
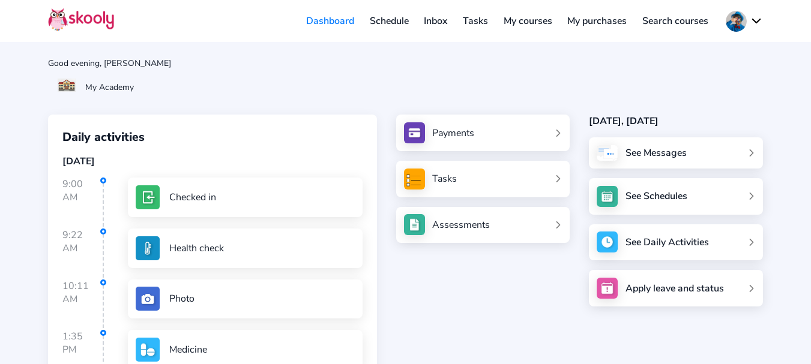
click at [376, 20] on link "Schedule" at bounding box center [389, 20] width 55 height 19
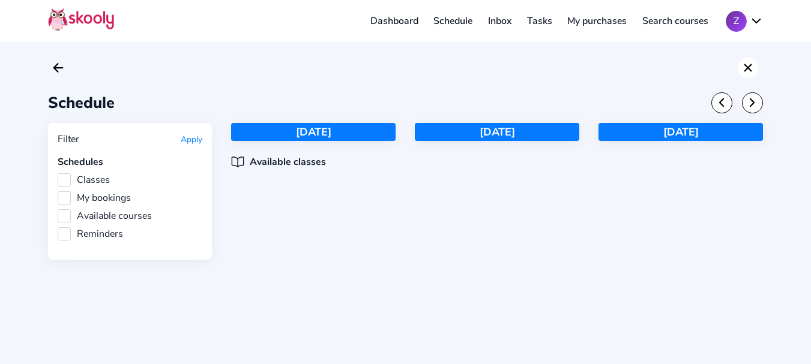
click at [748, 68] on icon "close" at bounding box center [748, 68] width 8 height 8
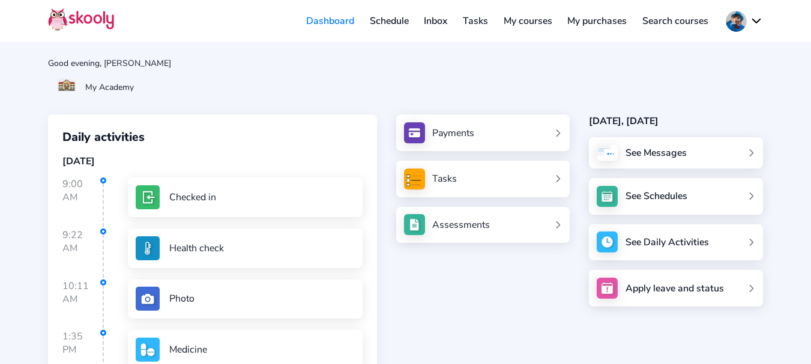
click at [496, 76] on div "Good evening, [PERSON_NAME] My Academy Daily activities [DATE] 9:00 AM Checked …" at bounding box center [405, 275] width 811 height 551
click at [375, 25] on link "Schedule" at bounding box center [389, 20] width 55 height 19
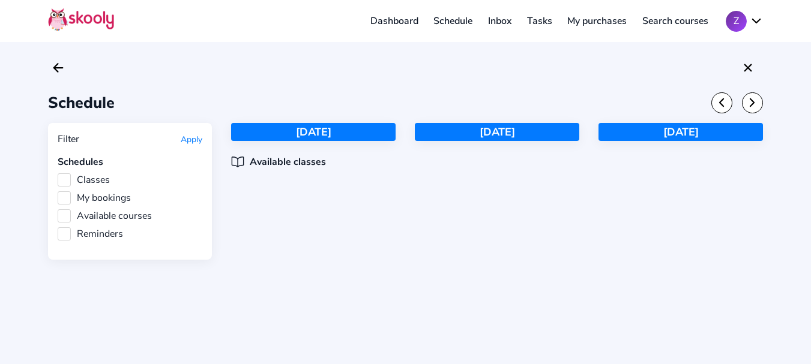
click at [746, 15] on button "Z" at bounding box center [743, 21] width 37 height 21
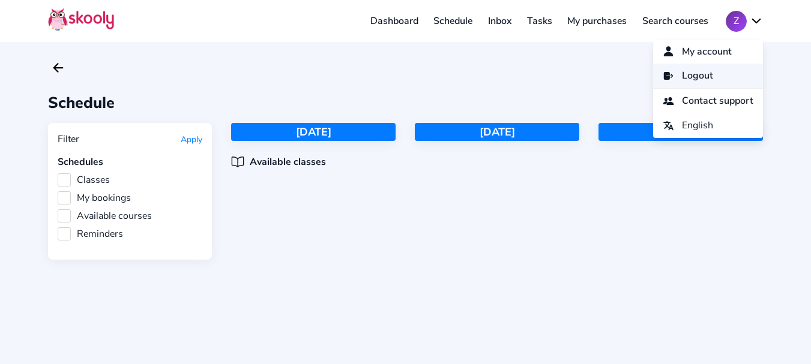
click at [682, 69] on span "Logout" at bounding box center [697, 75] width 31 height 17
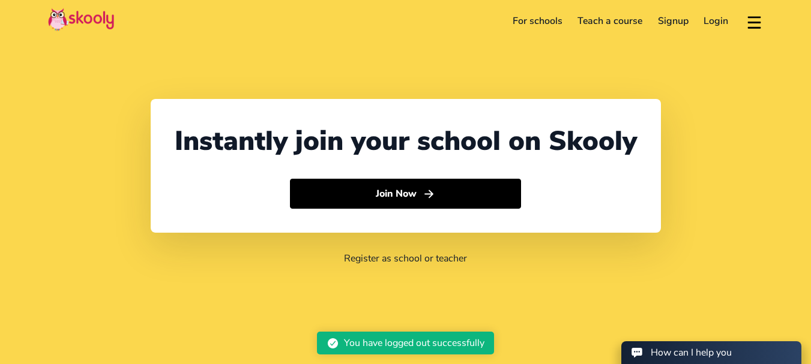
select select "91"
select select "[GEOGRAPHIC_DATA]"
select select "[GEOGRAPHIC_DATA]/[GEOGRAPHIC_DATA]"
click at [715, 26] on link "Login" at bounding box center [716, 20] width 40 height 19
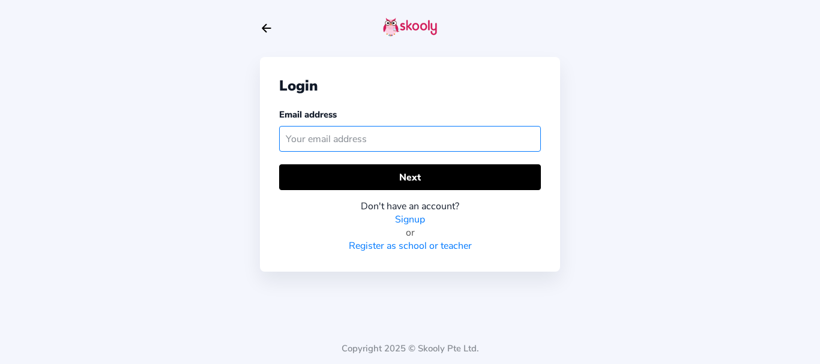
click at [364, 141] on input "text" at bounding box center [410, 139] width 262 height 26
paste input "[EMAIL_ADDRESS][DOMAIN_NAME]"
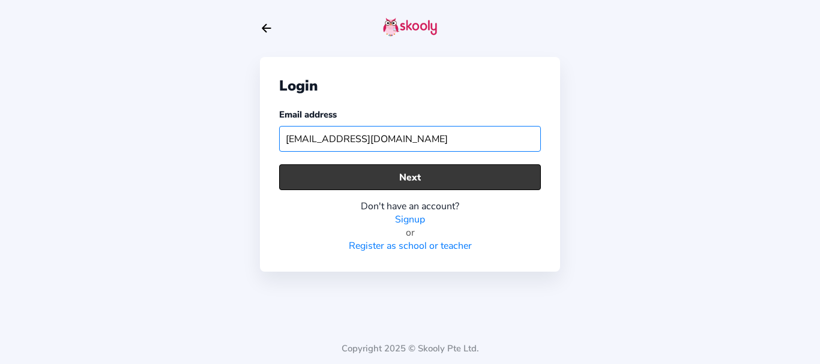
type input "[EMAIL_ADDRESS][DOMAIN_NAME]"
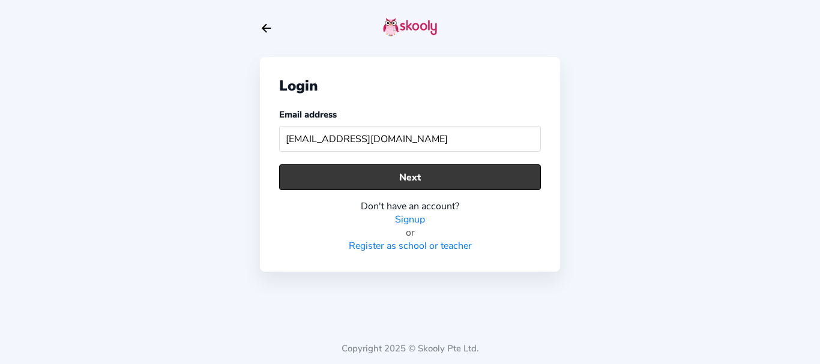
click at [346, 185] on button "Next" at bounding box center [410, 177] width 262 height 26
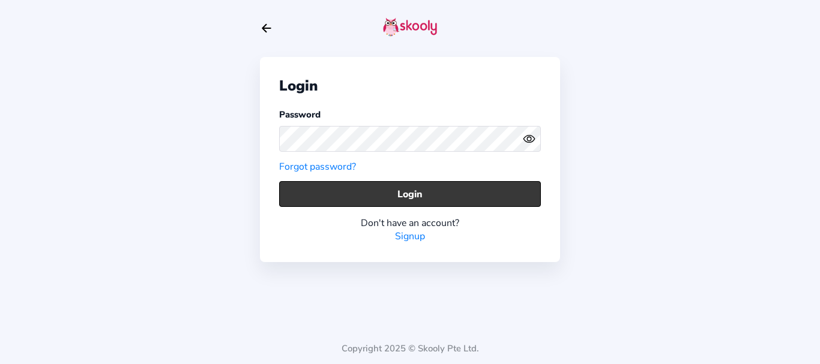
click at [323, 190] on button "Login" at bounding box center [410, 194] width 262 height 26
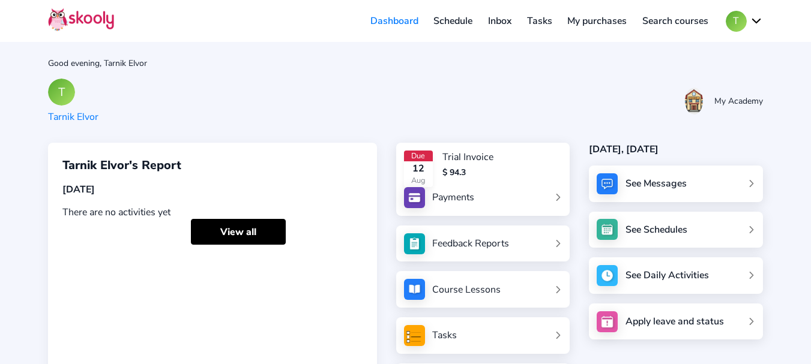
click at [443, 22] on link "Schedule" at bounding box center [453, 20] width 55 height 19
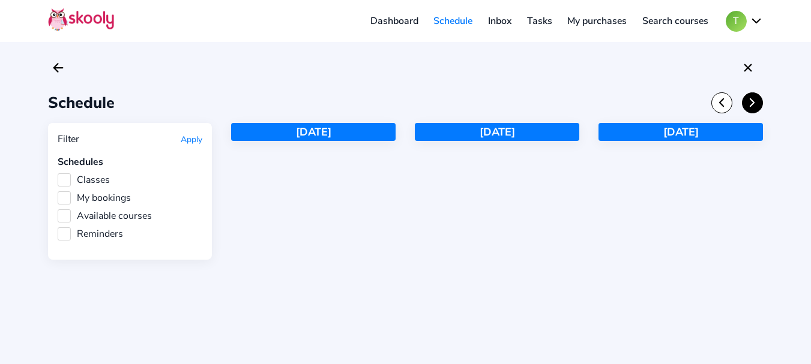
click at [748, 105] on icon "Chevron Forward" at bounding box center [751, 102] width 13 height 13
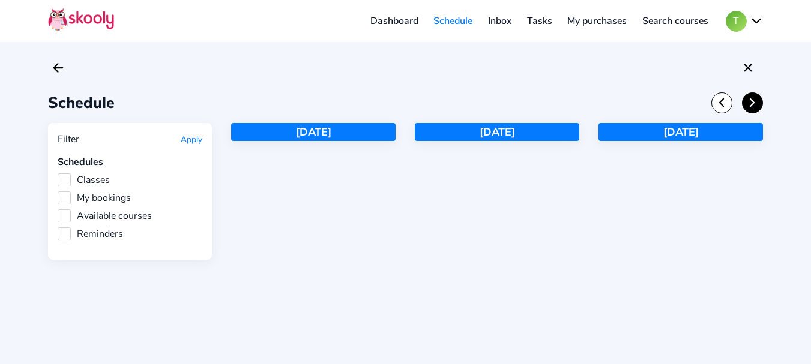
click at [748, 105] on icon "Chevron Forward" at bounding box center [751, 102] width 13 height 13
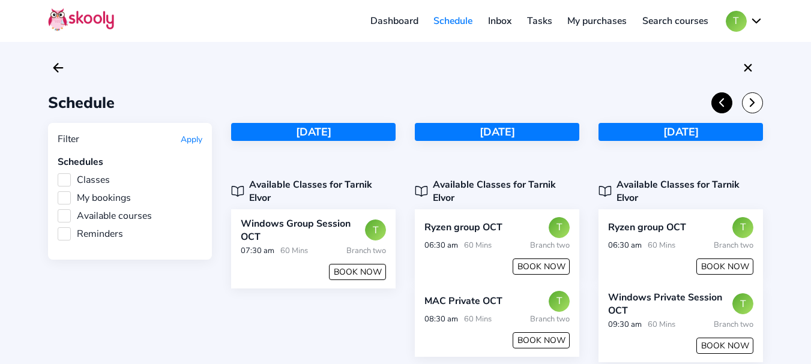
click at [722, 107] on icon "Chevron Back" at bounding box center [721, 102] width 13 height 13
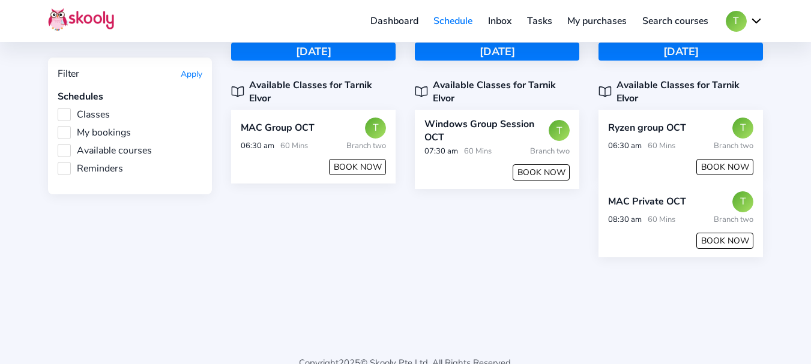
scroll to position [104, 0]
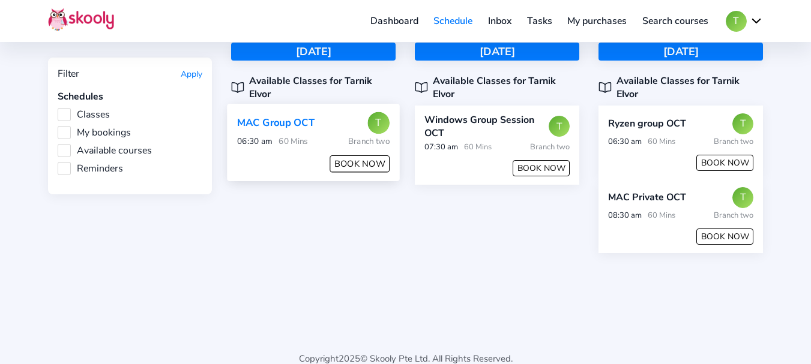
click at [365, 155] on button "BOOK NOW" at bounding box center [360, 163] width 60 height 17
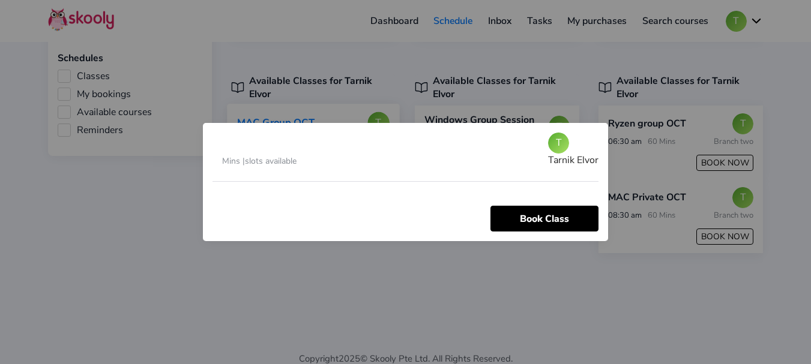
scroll to position [0, 0]
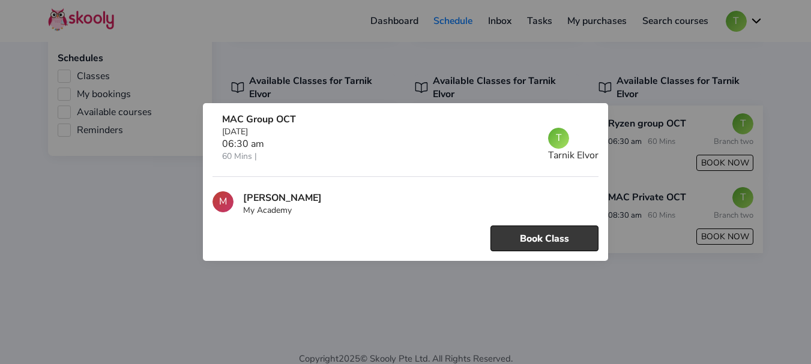
click at [533, 238] on button "Book Class" at bounding box center [544, 239] width 108 height 26
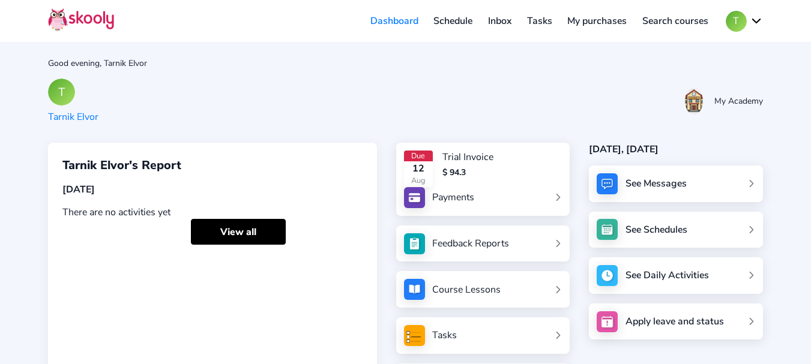
click at [454, 18] on link "Schedule" at bounding box center [453, 20] width 55 height 19
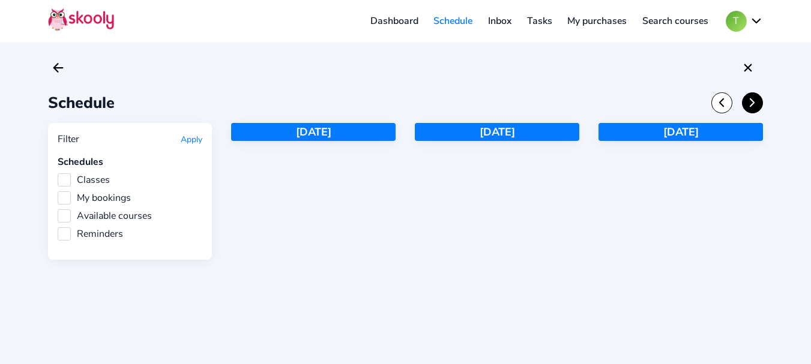
click at [754, 109] on icon "Chevron Forward" at bounding box center [751, 102] width 13 height 13
click at [754, 109] on button at bounding box center [752, 102] width 21 height 21
click at [754, 109] on icon "Chevron Forward" at bounding box center [751, 102] width 13 height 13
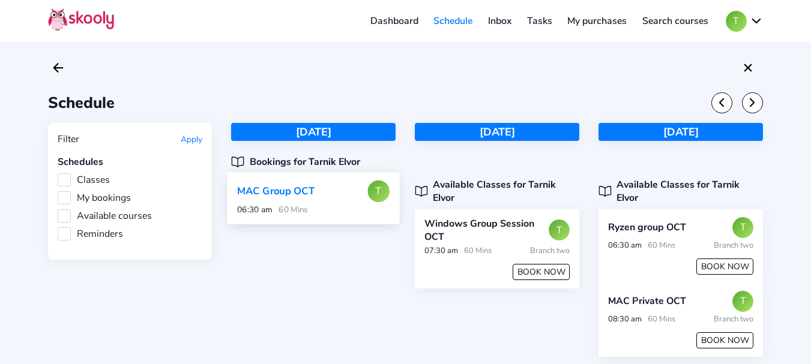
click at [339, 191] on div "MAC Group OCT T" at bounding box center [313, 192] width 152 height 22
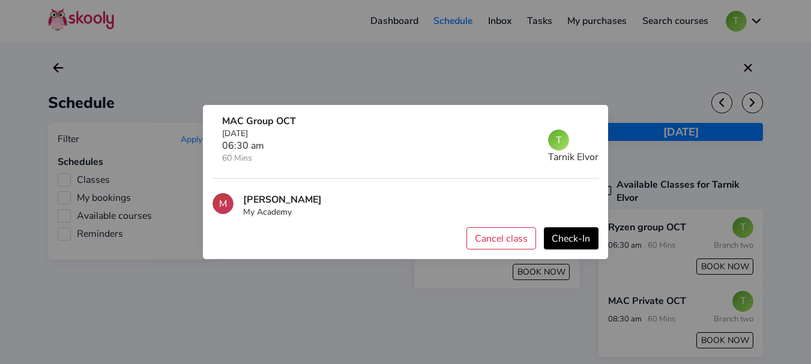
click at [494, 242] on button "Cancel class" at bounding box center [501, 238] width 70 height 22
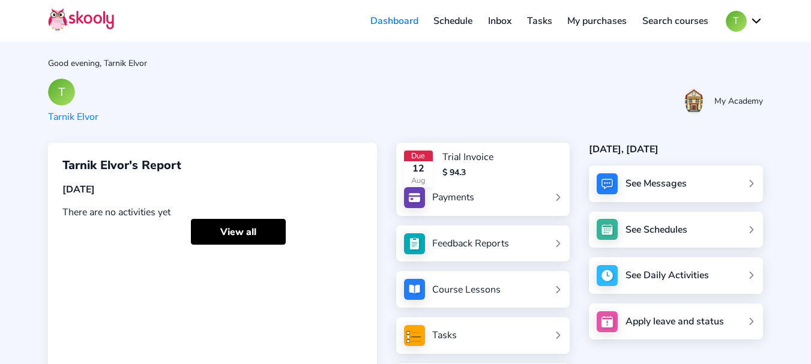
click at [457, 23] on link "Schedule" at bounding box center [453, 20] width 55 height 19
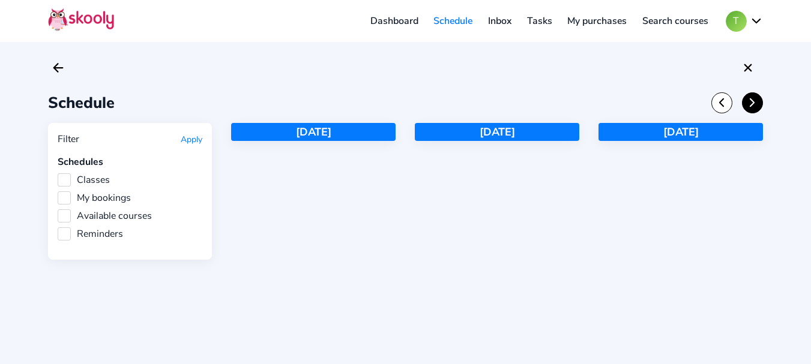
click at [747, 104] on icon "Chevron Forward" at bounding box center [751, 102] width 13 height 13
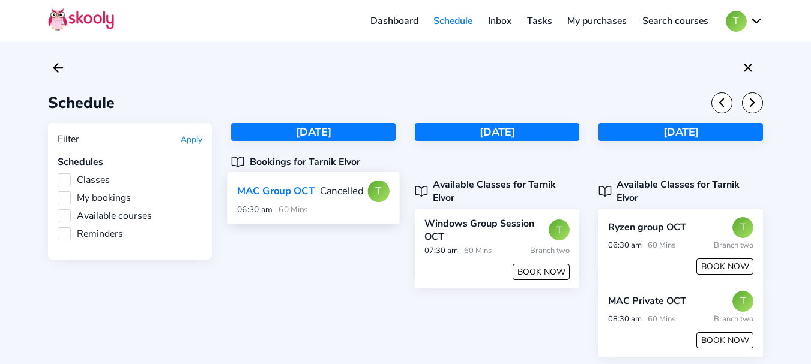
click at [320, 206] on div "06:30 am 60 Mins" at bounding box center [313, 210] width 152 height 11
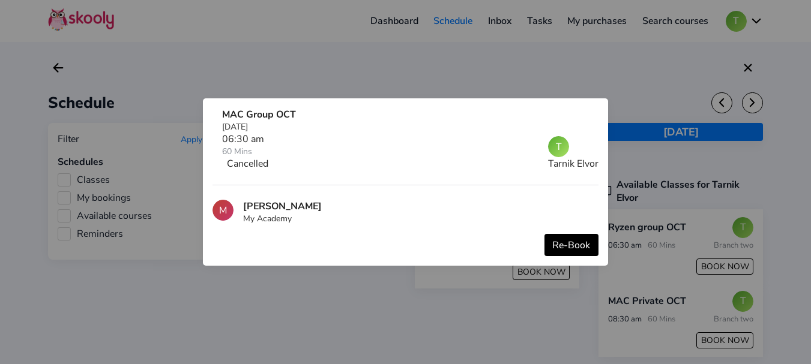
click at [571, 248] on button "Re-Book" at bounding box center [571, 245] width 55 height 22
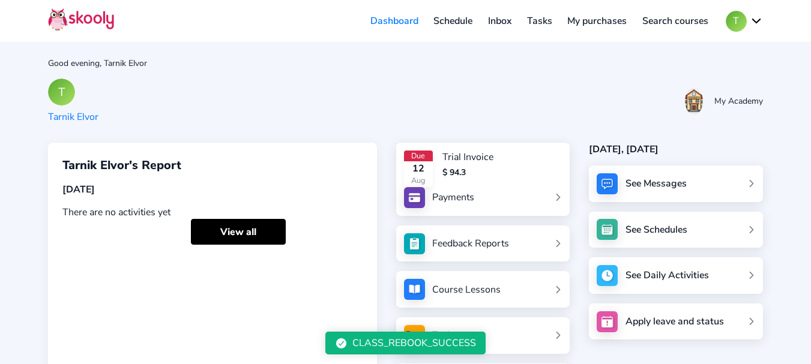
click at [454, 20] on link "Schedule" at bounding box center [453, 20] width 55 height 19
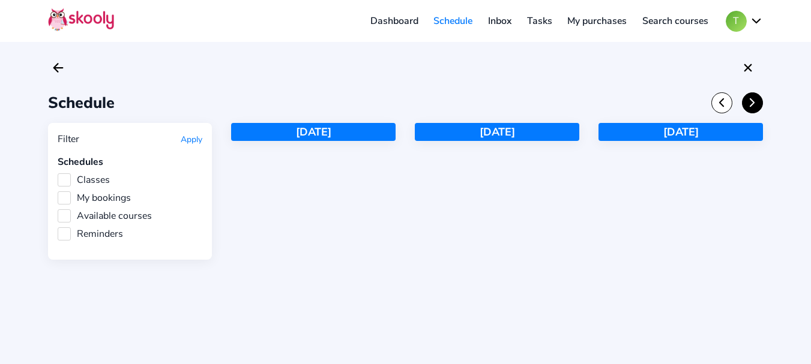
click at [757, 102] on icon "Chevron Forward" at bounding box center [751, 102] width 13 height 13
click at [755, 102] on icon "Chevron Forward" at bounding box center [751, 102] width 13 height 13
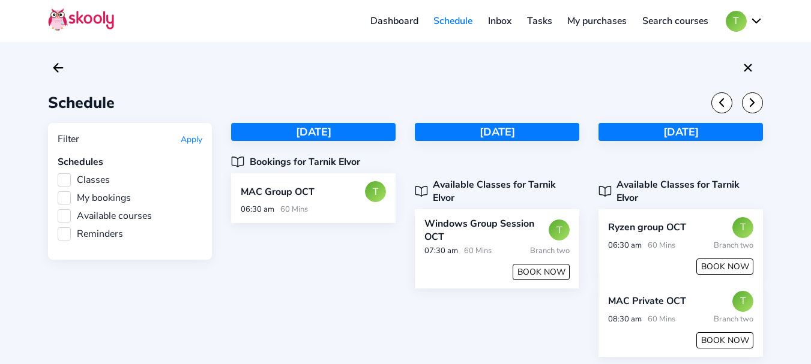
click at [179, 95] on div "Schedule" at bounding box center [405, 102] width 715 height 21
click at [724, 333] on button "BOOK NOW" at bounding box center [727, 341] width 60 height 17
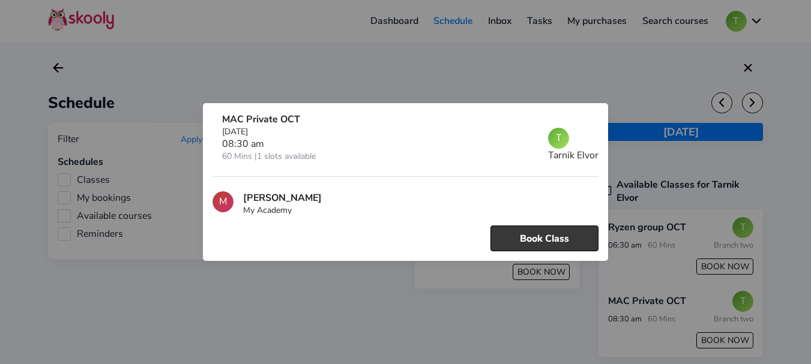
click at [525, 233] on button "Book Class" at bounding box center [544, 239] width 108 height 26
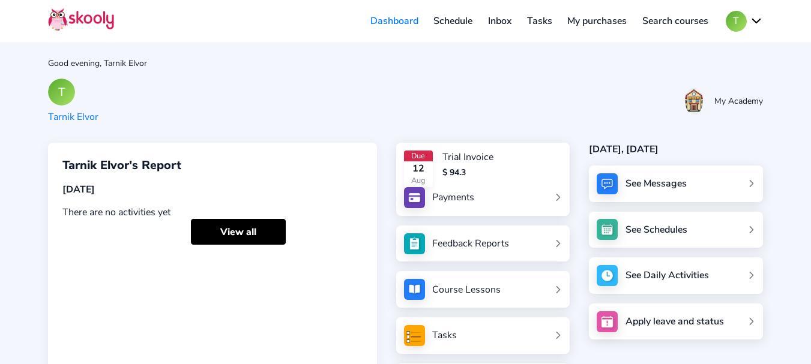
click at [631, 88] on div "T Tarnik Elvor My Academy" at bounding box center [405, 101] width 715 height 45
click at [446, 16] on link "Schedule" at bounding box center [453, 20] width 55 height 19
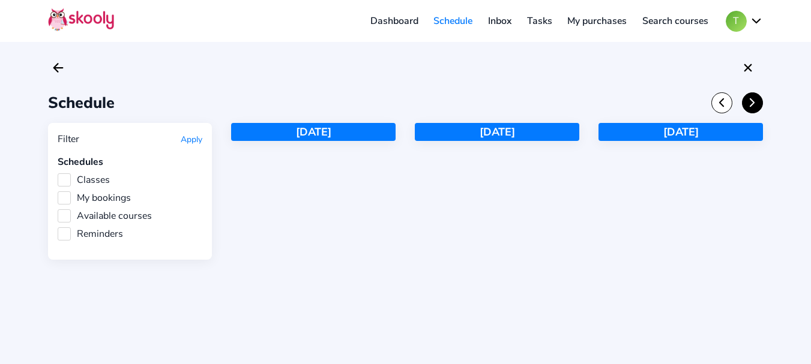
click at [748, 109] on button at bounding box center [752, 102] width 21 height 21
click at [748, 109] on icon "Chevron Forward" at bounding box center [751, 102] width 13 height 13
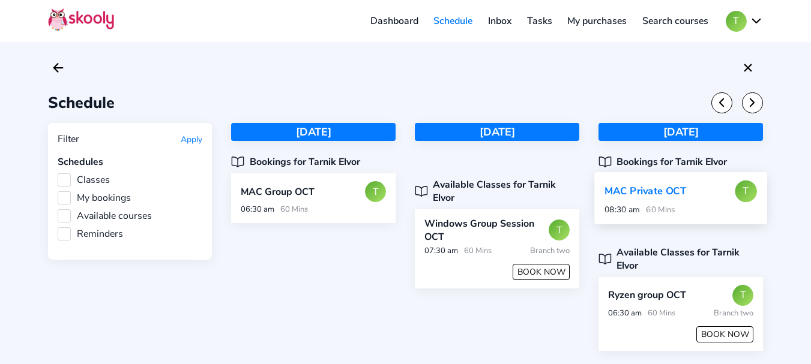
click at [691, 215] on div "08:30 am 60 Mins" at bounding box center [680, 210] width 152 height 11
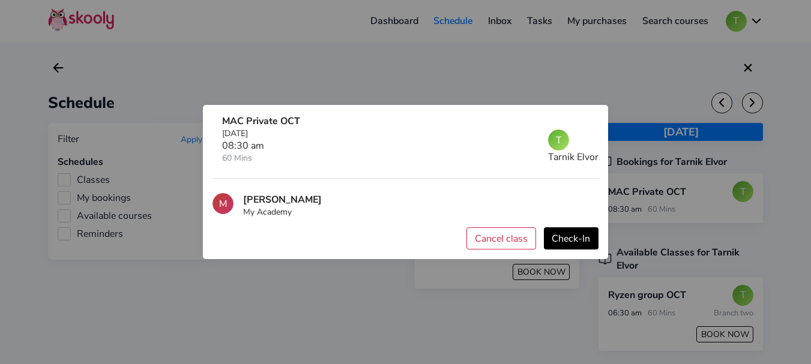
click at [502, 236] on button "Cancel class" at bounding box center [501, 238] width 70 height 22
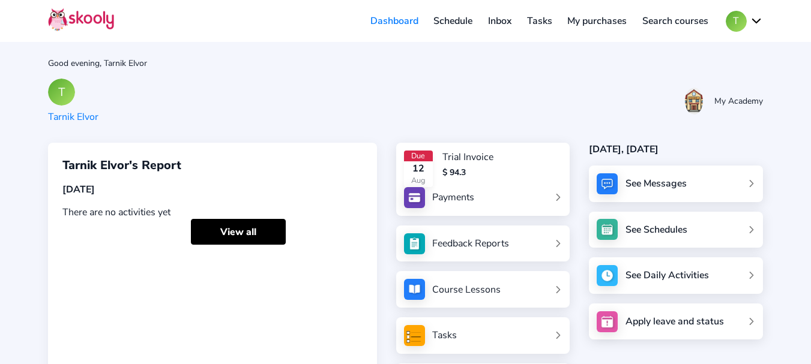
click at [454, 23] on link "Schedule" at bounding box center [453, 20] width 55 height 19
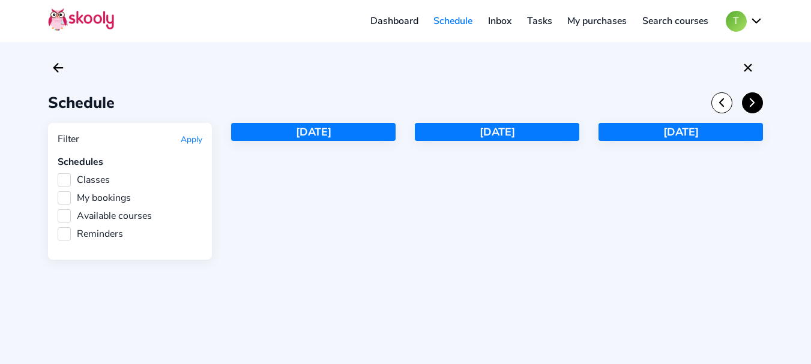
click at [751, 109] on icon "Chevron Forward" at bounding box center [751, 102] width 13 height 13
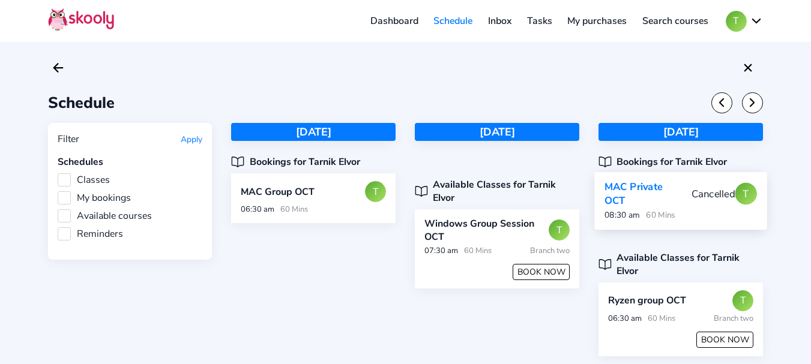
click at [712, 200] on div "MAC Private OCT Cancelled T" at bounding box center [680, 195] width 152 height 28
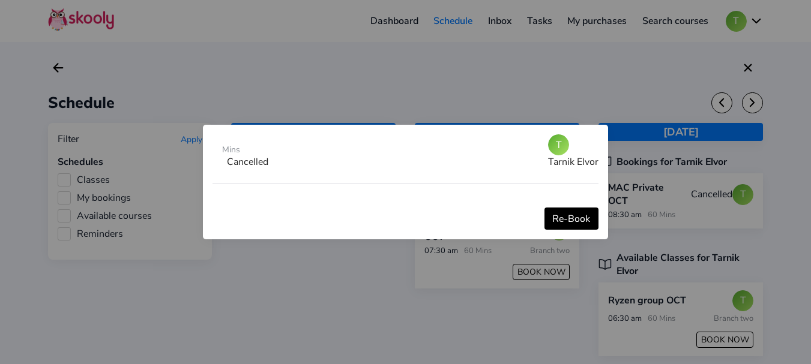
click at [591, 215] on button "Re-Book" at bounding box center [571, 219] width 55 height 22
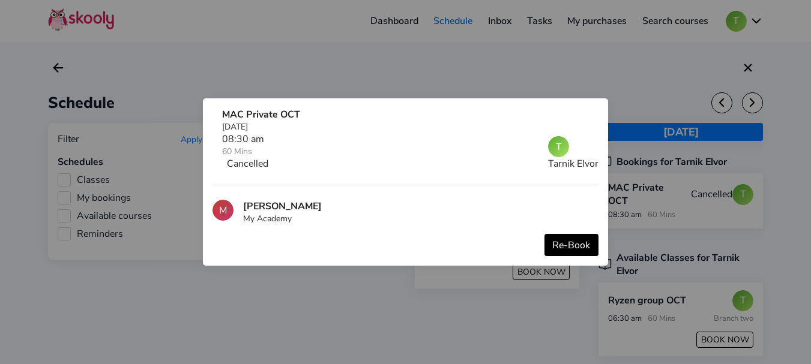
click at [569, 244] on button "Re-Book" at bounding box center [571, 245] width 55 height 22
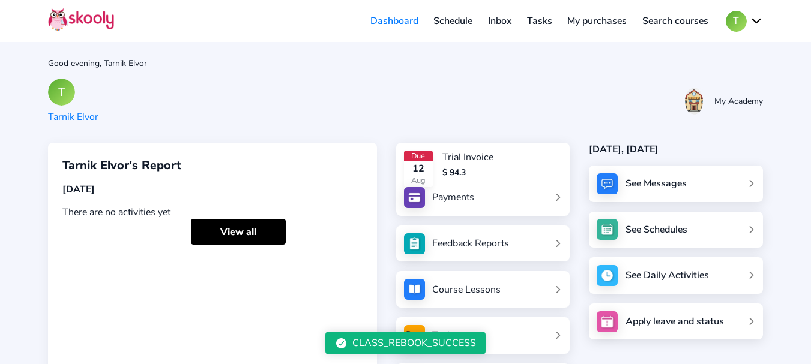
click at [442, 17] on link "Schedule" at bounding box center [453, 20] width 55 height 19
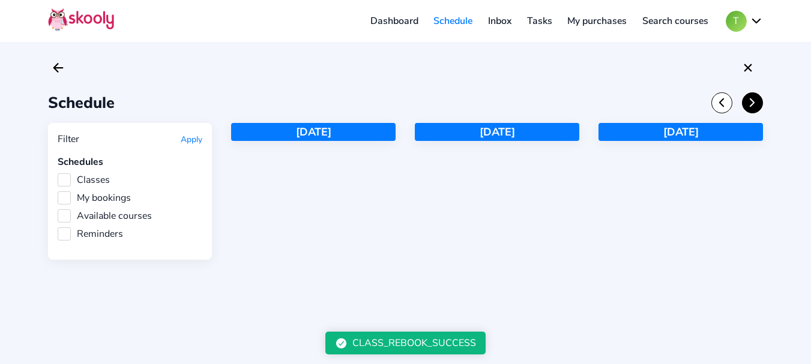
click at [752, 101] on icon "chevron forward outline" at bounding box center [752, 103] width 4 height 8
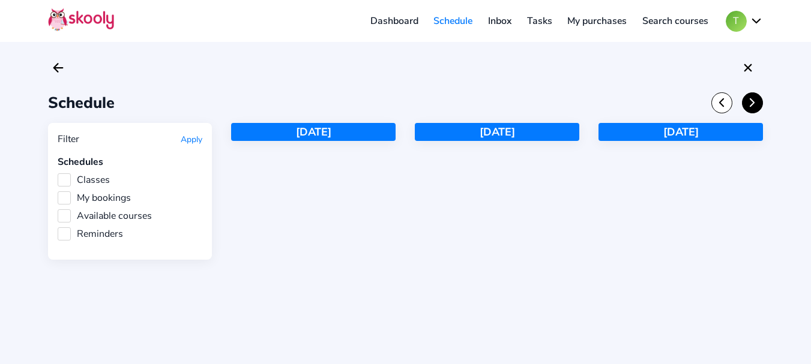
click at [752, 101] on icon "chevron forward outline" at bounding box center [752, 103] width 4 height 8
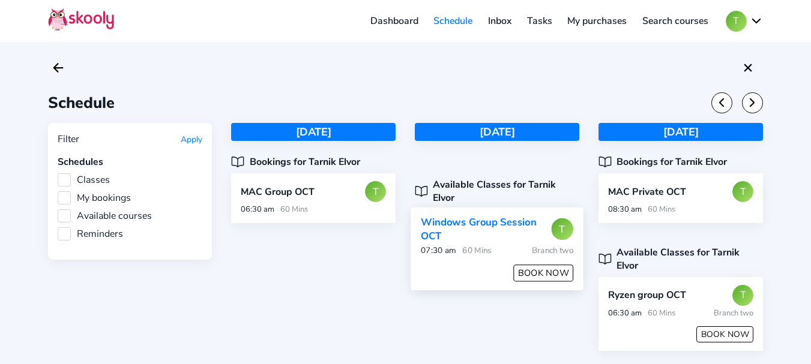
click at [551, 265] on button "BOOK NOW" at bounding box center [544, 273] width 60 height 17
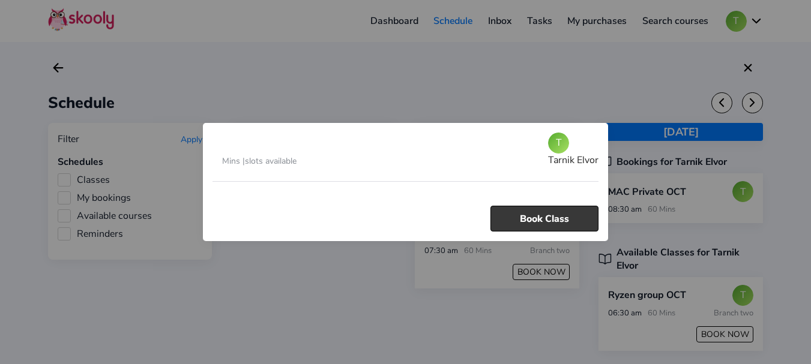
click at [553, 224] on button "Book Class" at bounding box center [544, 219] width 108 height 26
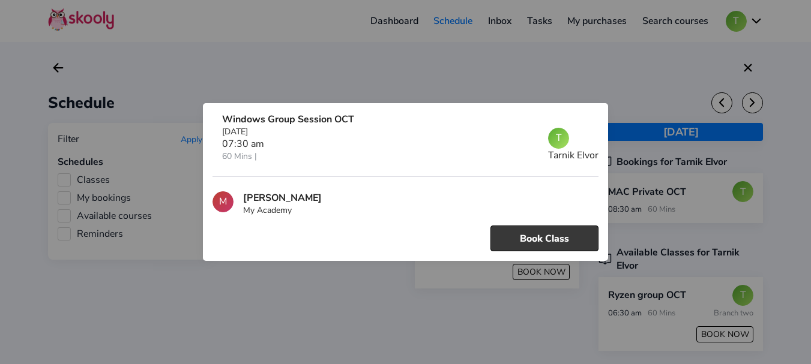
click at [554, 233] on button "Book Class" at bounding box center [544, 239] width 108 height 26
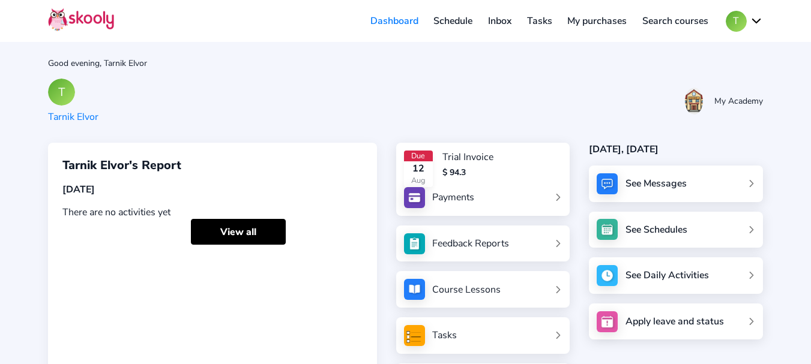
click at [446, 21] on link "Schedule" at bounding box center [453, 20] width 55 height 19
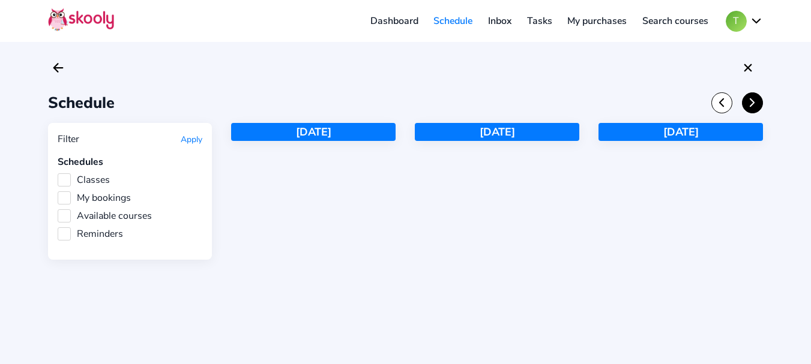
click at [752, 103] on icon "Chevron Forward" at bounding box center [751, 102] width 13 height 13
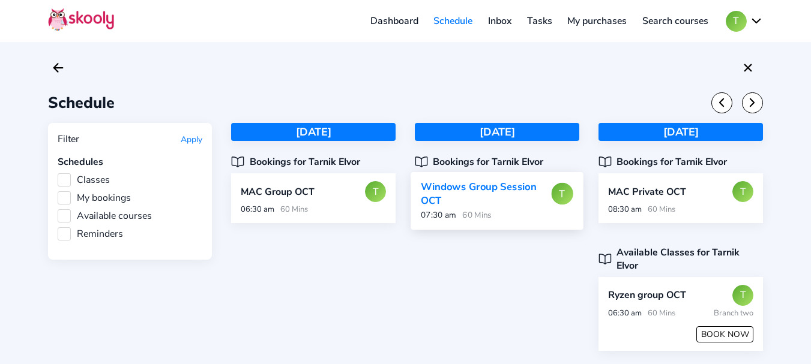
click at [512, 206] on div "Windows Group Session OCT" at bounding box center [486, 195] width 130 height 28
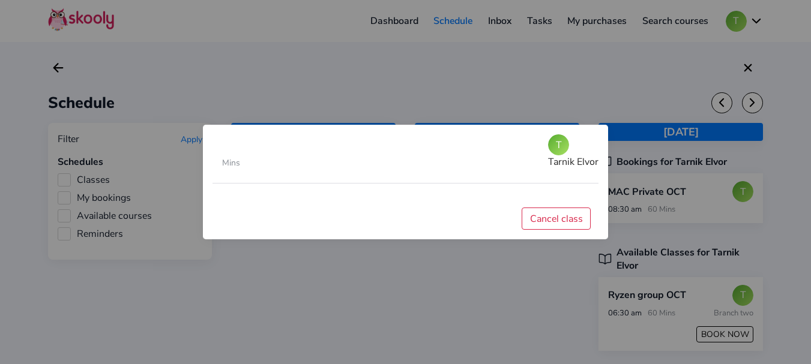
click at [565, 223] on button "Cancel class" at bounding box center [556, 219] width 70 height 22
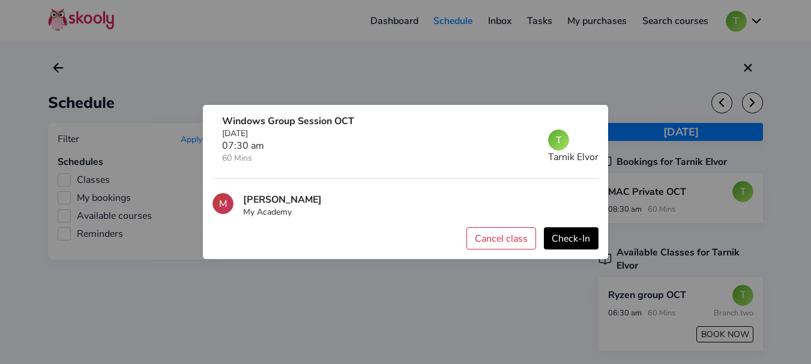
click at [503, 234] on button "Cancel class" at bounding box center [501, 238] width 70 height 22
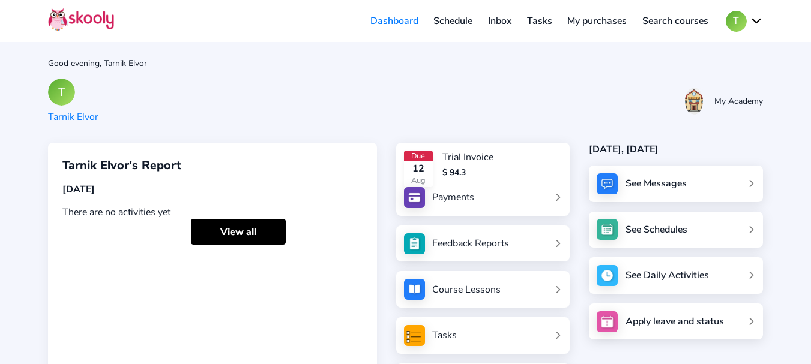
click at [462, 26] on link "Schedule" at bounding box center [453, 20] width 55 height 19
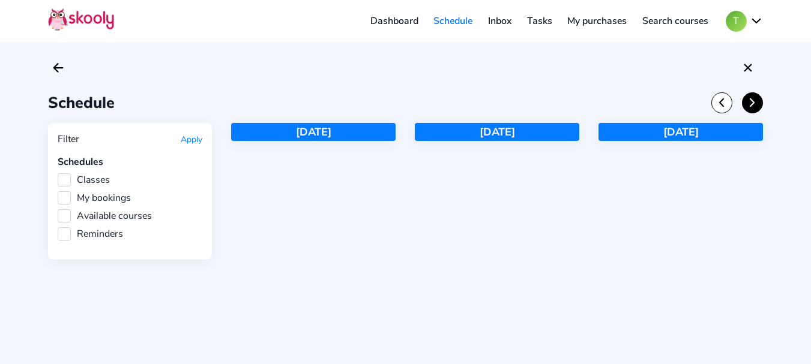
click at [757, 108] on icon "Chevron Forward" at bounding box center [751, 102] width 13 height 13
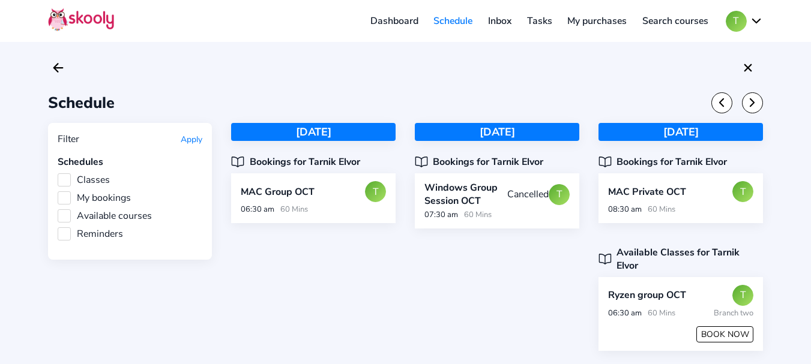
click at [511, 205] on div "Windows Group Session OCT Cancelled" at bounding box center [486, 194] width 124 height 26
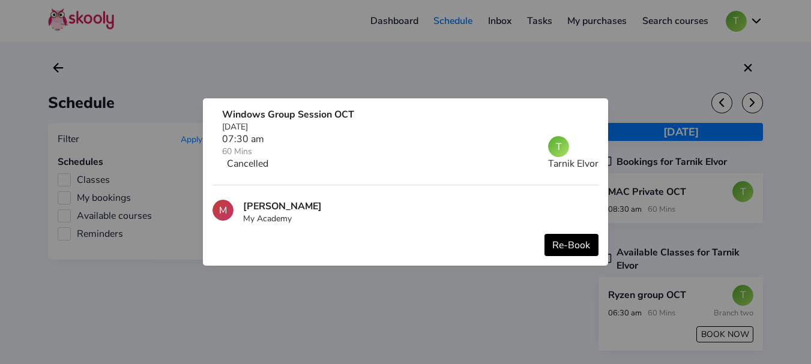
click at [576, 251] on button "Re-Book" at bounding box center [571, 245] width 55 height 22
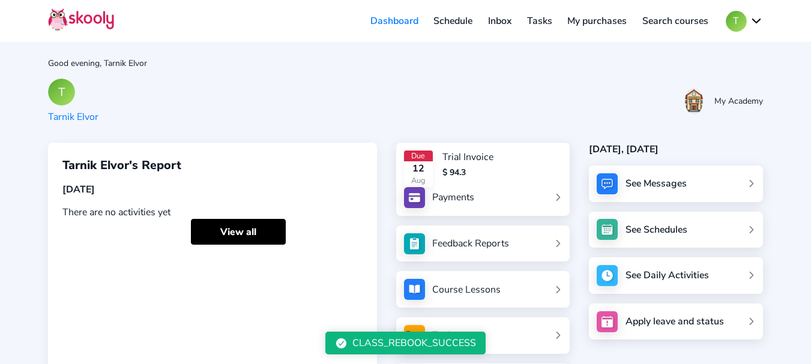
click at [448, 23] on link "Schedule" at bounding box center [453, 20] width 55 height 19
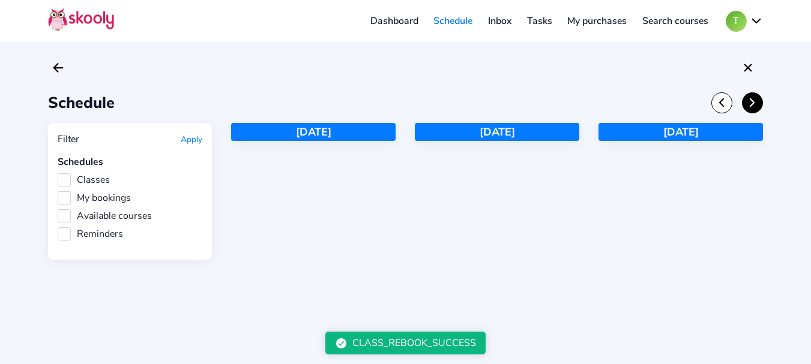
click at [758, 104] on icon "Chevron Forward" at bounding box center [751, 102] width 13 height 13
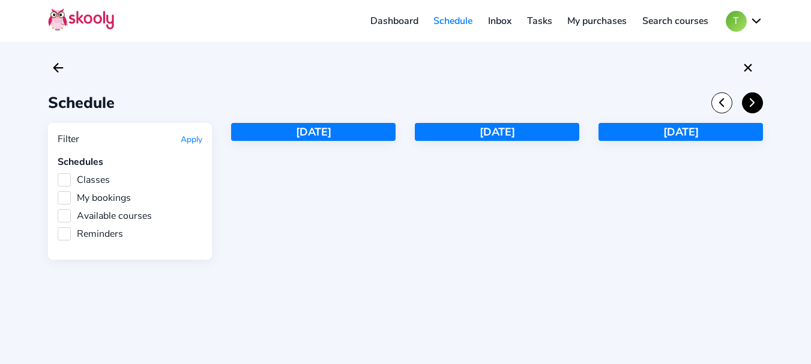
click at [758, 104] on icon "Chevron Forward" at bounding box center [751, 102] width 13 height 13
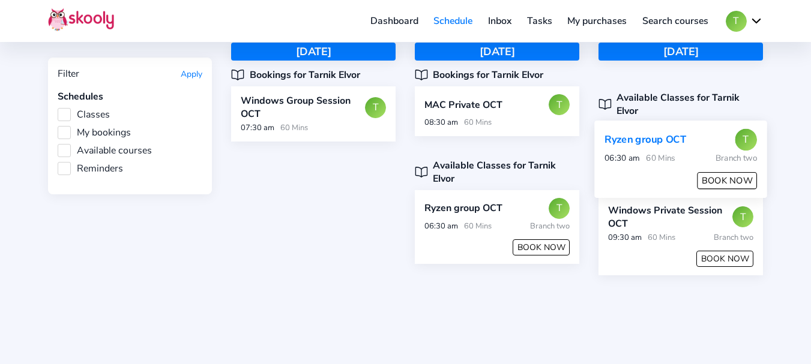
scroll to position [116, 0]
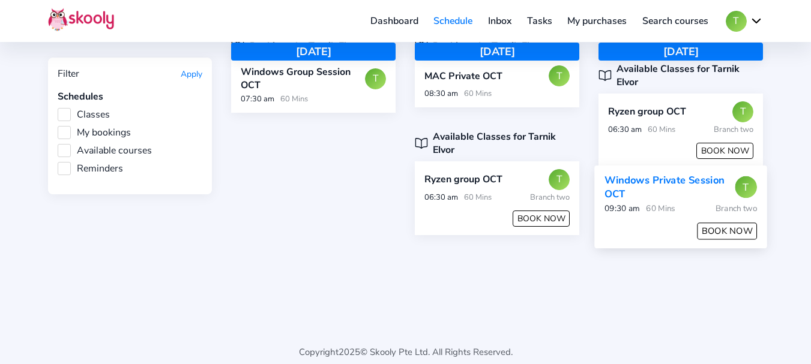
click at [725, 223] on button "BOOK NOW" at bounding box center [727, 231] width 60 height 17
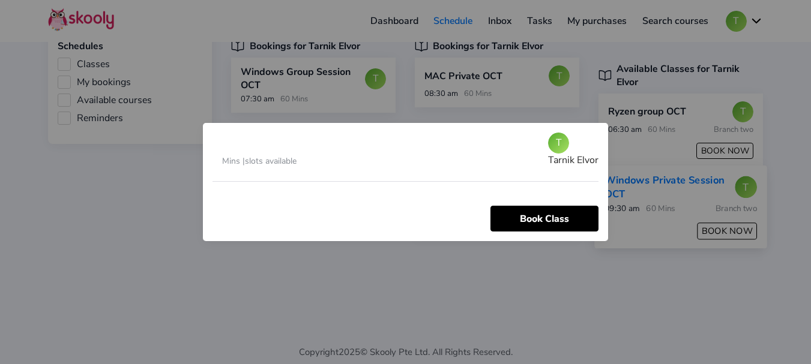
scroll to position [0, 0]
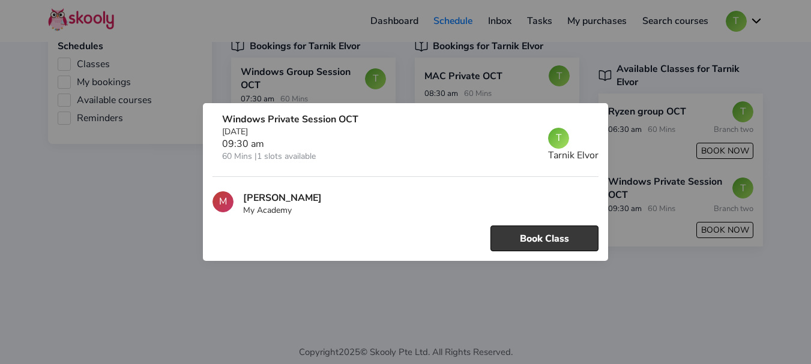
click at [526, 220] on div "M [PERSON_NAME] My Academy Book Class" at bounding box center [405, 214] width 386 height 74
click at [531, 229] on button "Book Class" at bounding box center [544, 239] width 108 height 26
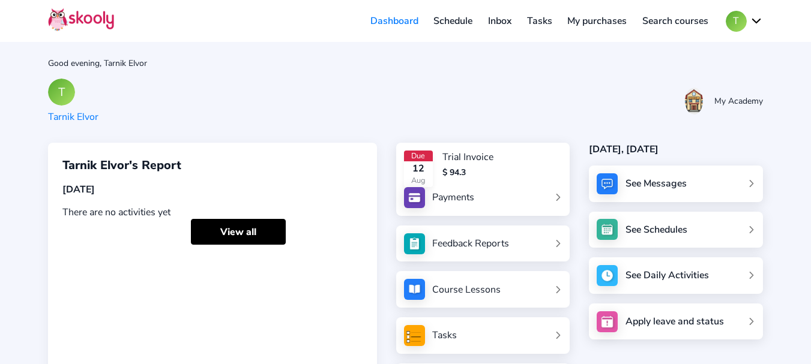
click at [734, 18] on button "T" at bounding box center [743, 21] width 37 height 21
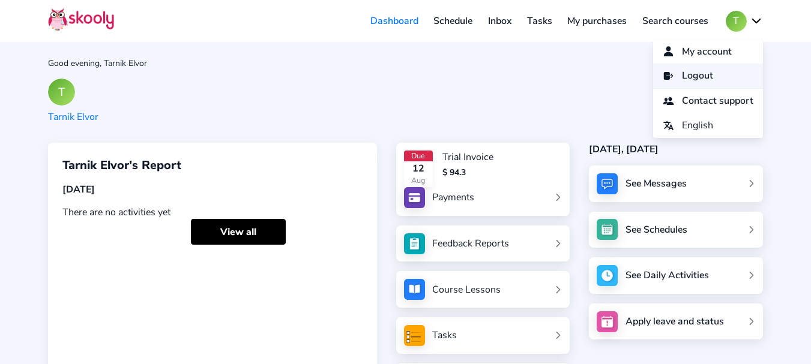
click at [707, 70] on link "Logout" at bounding box center [708, 76] width 110 height 25
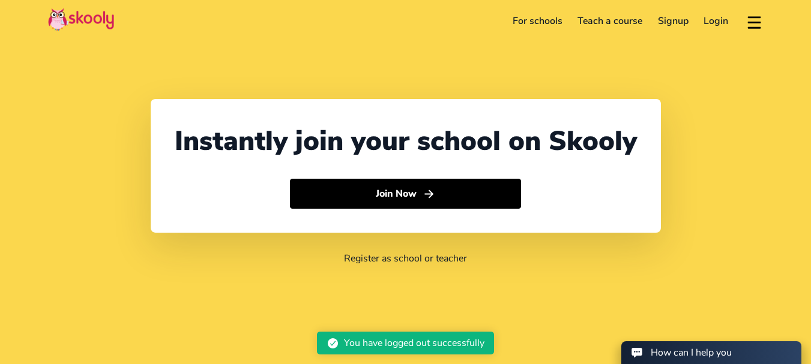
click at [710, 17] on link "Login" at bounding box center [716, 20] width 40 height 19
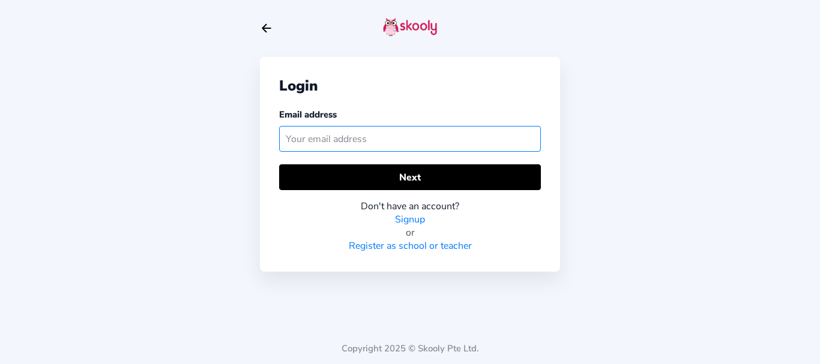
paste input "zaltriknorven@mailinator.com"
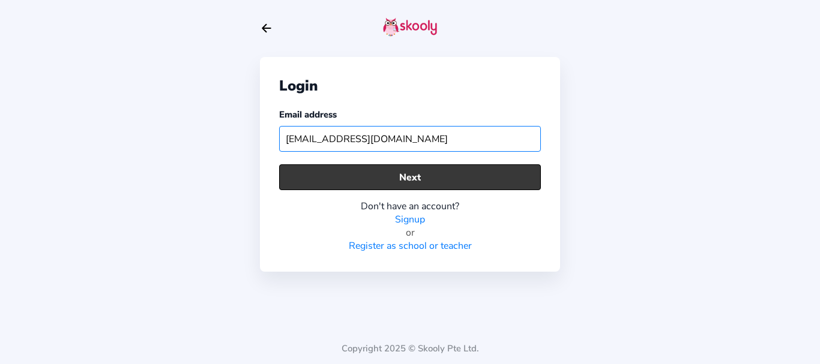
type input "zaltriknorven@mailinator.com"
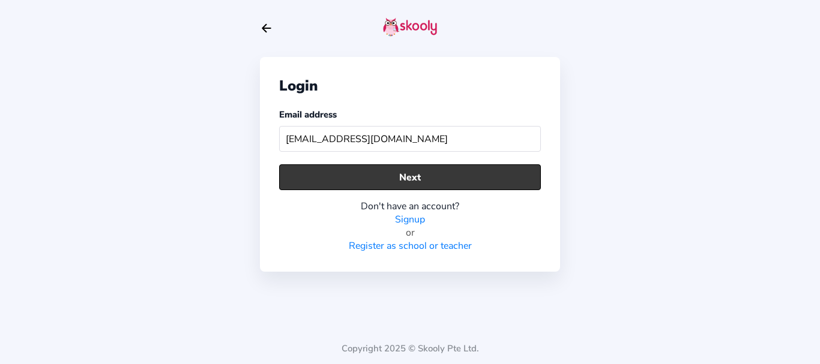
click at [378, 185] on button "Next" at bounding box center [410, 177] width 262 height 26
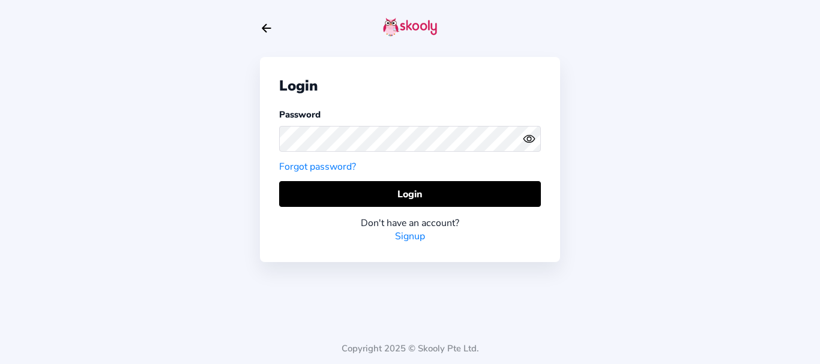
click at [302, 122] on div at bounding box center [410, 138] width 262 height 35
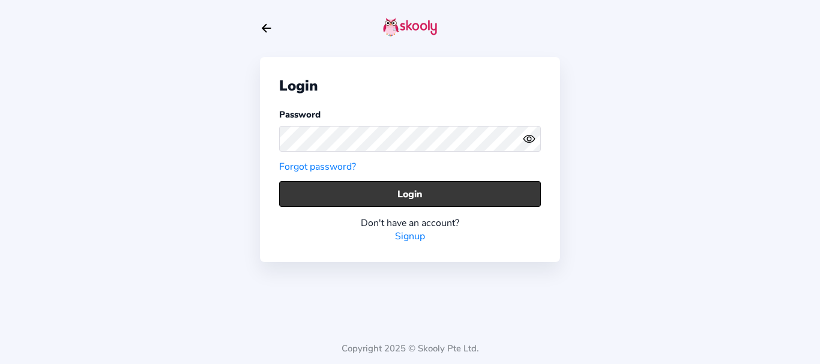
click at [374, 185] on button "Login" at bounding box center [410, 194] width 262 height 26
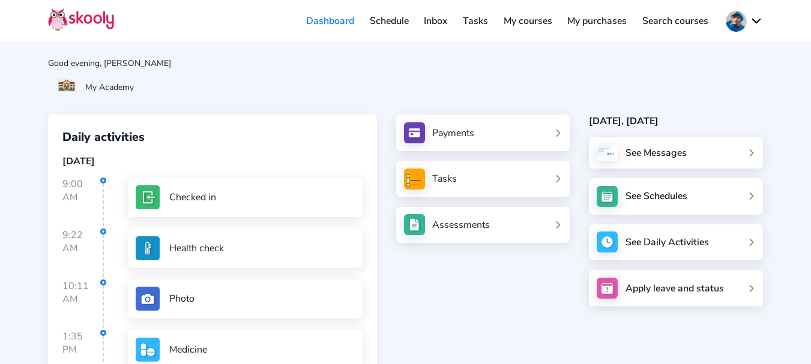
click at [379, 25] on link "Schedule" at bounding box center [389, 20] width 55 height 19
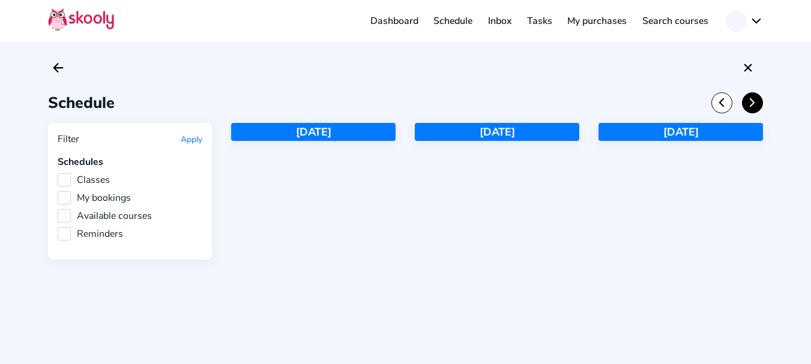
click at [760, 110] on div at bounding box center [737, 102] width 52 height 21
click at [753, 110] on button at bounding box center [752, 102] width 21 height 21
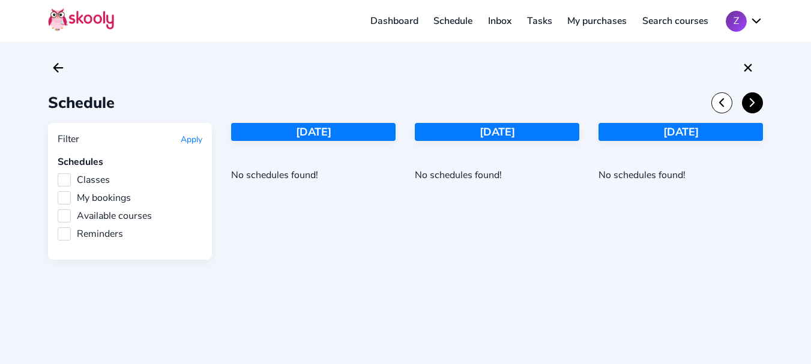
click at [753, 110] on button at bounding box center [752, 102] width 21 height 21
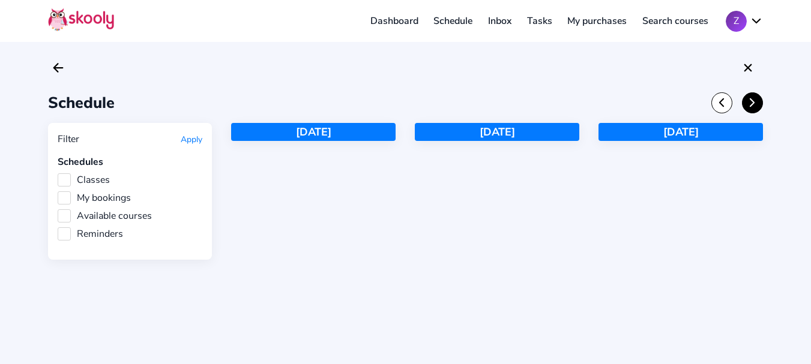
click at [753, 110] on button at bounding box center [752, 102] width 21 height 21
